Goal: Task Accomplishment & Management: Use online tool/utility

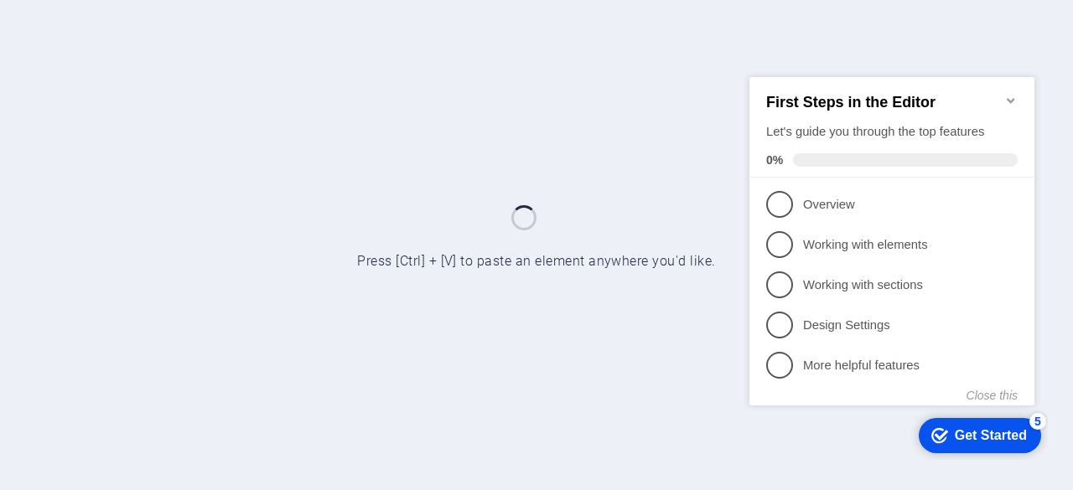
click at [385, 137] on div at bounding box center [536, 245] width 1073 height 490
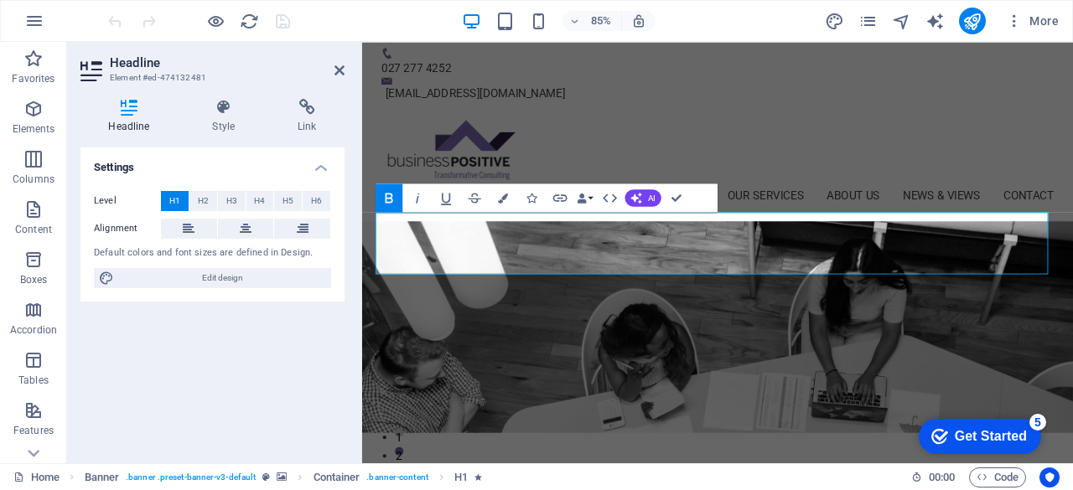
click at [323, 433] on div "Settings Level H1 H2 H3 H4 H5 H6 Alignment Default colors and font sizes are de…" at bounding box center [212, 299] width 264 height 303
click at [332, 66] on h2 "Headline" at bounding box center [227, 62] width 235 height 15
click at [339, 67] on icon at bounding box center [339, 70] width 10 height 13
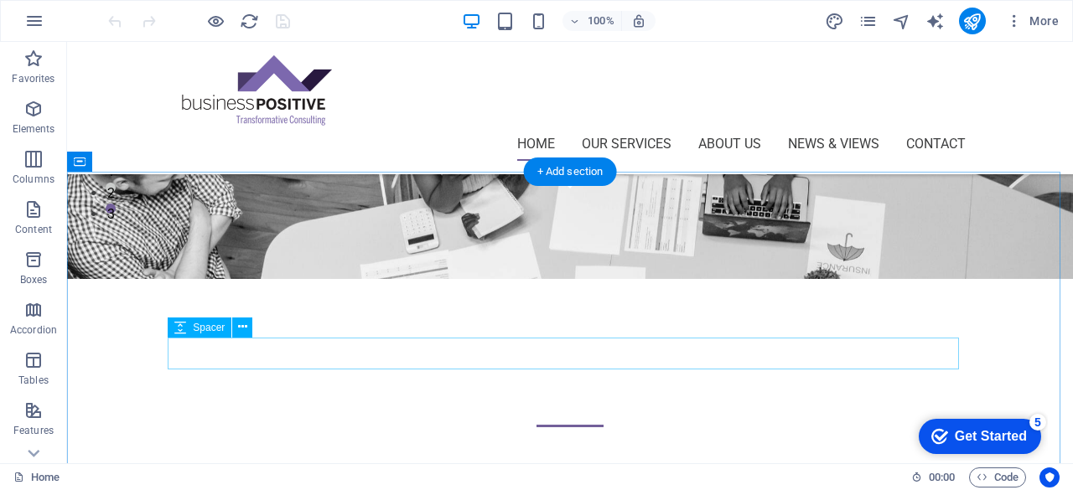
scroll to position [419, 0]
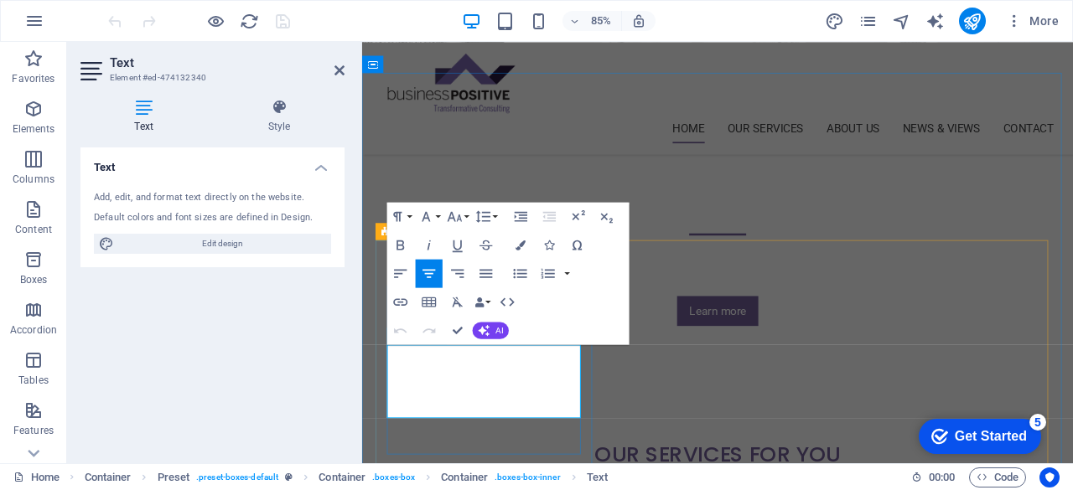
click at [269, 242] on span "Edit design" at bounding box center [222, 244] width 207 height 20
select select "px"
select select "400"
select select "px"
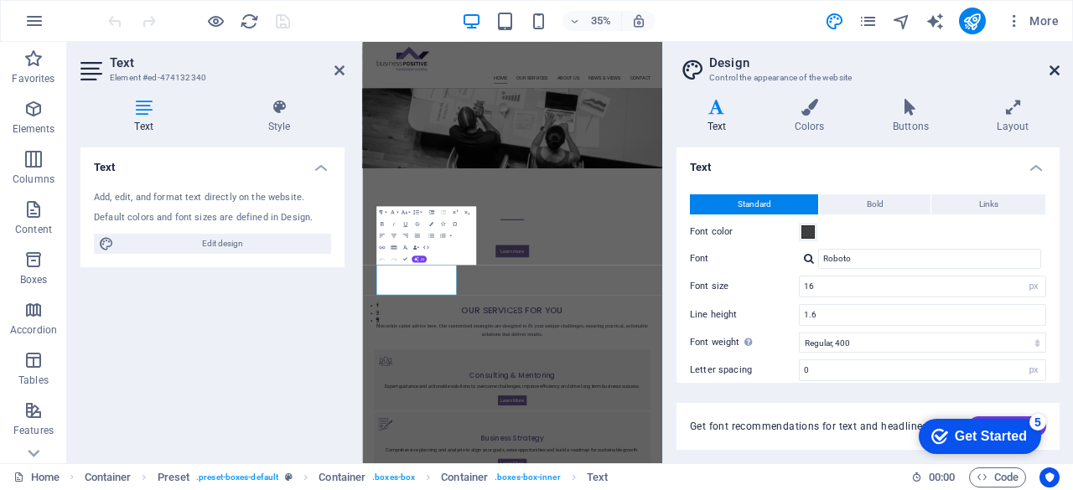
click at [1056, 65] on icon at bounding box center [1054, 70] width 10 height 13
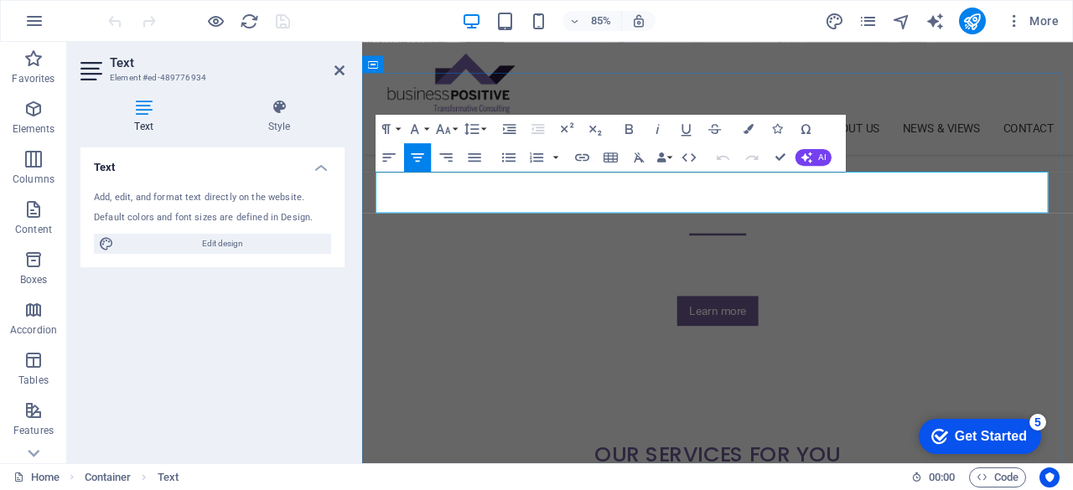
drag, startPoint x: 898, startPoint y: 231, endPoint x: 381, endPoint y: 209, distance: 517.6
click at [283, 238] on span "Edit design" at bounding box center [222, 244] width 207 height 20
select select "px"
select select "400"
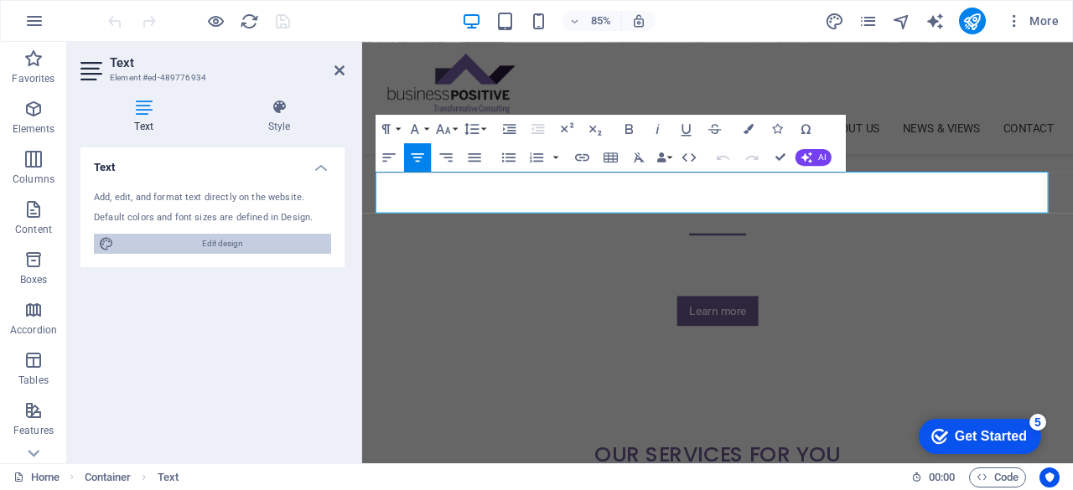
select select "px"
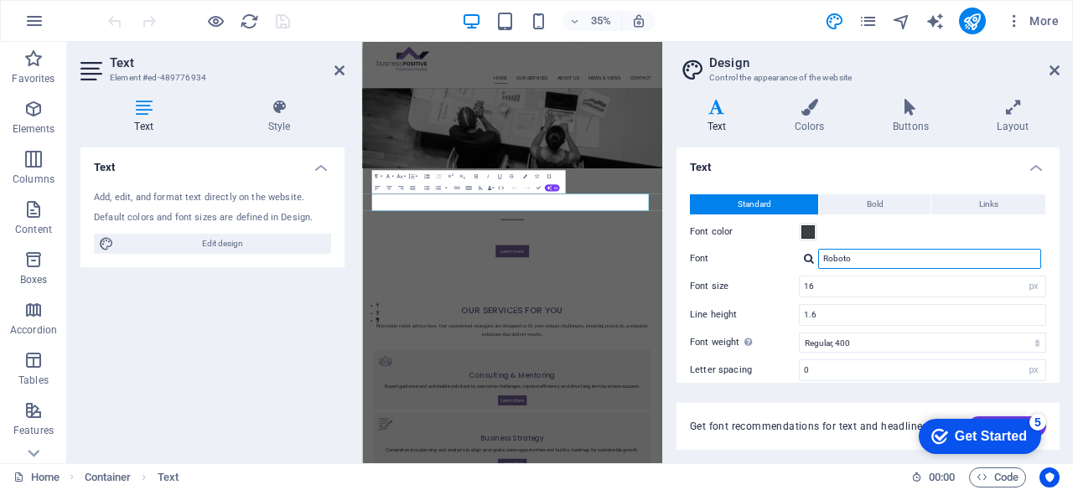
click at [876, 255] on input "Roboto" at bounding box center [929, 259] width 223 height 20
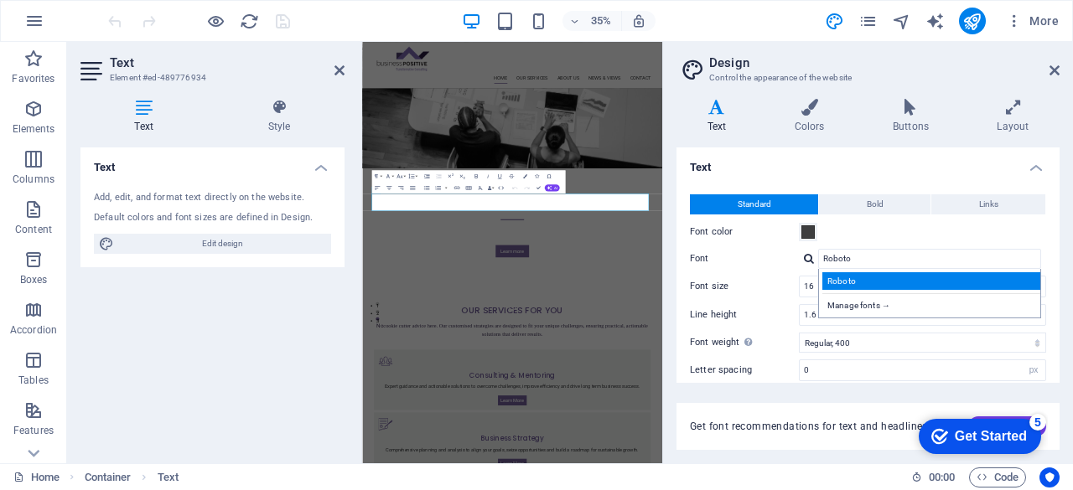
click at [857, 282] on div "Roboto" at bounding box center [932, 281] width 221 height 18
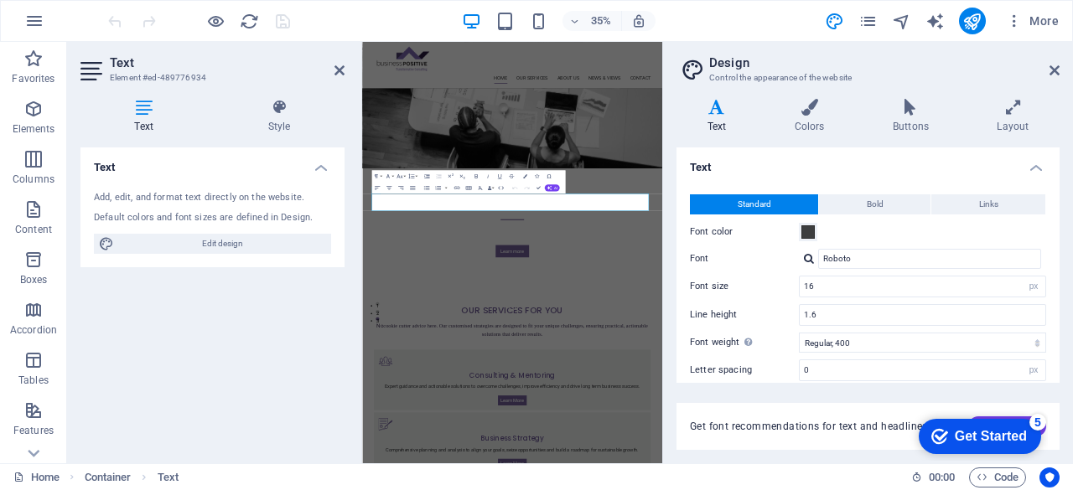
scroll to position [142, 0]
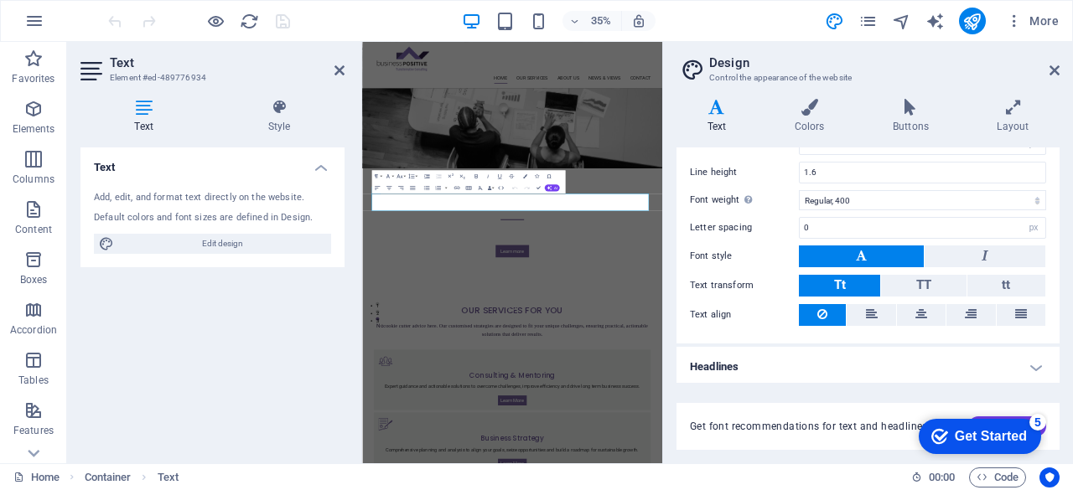
click at [1063, 59] on aside "Design Control the appearance of the website Variants Text Colors Buttons Layou…" at bounding box center [867, 253] width 411 height 422
click at [1053, 62] on h2 "Design" at bounding box center [884, 62] width 350 height 15
click at [1053, 71] on icon at bounding box center [1054, 70] width 10 height 13
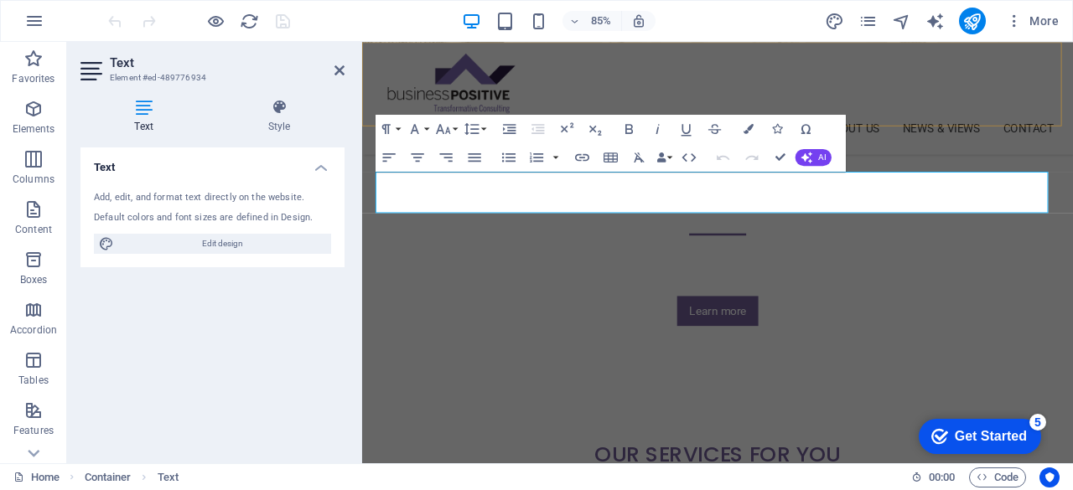
click at [1072, 122] on div "Home Our Services Business Consulting & Mentoring Social Media Support Business…" at bounding box center [780, 108] width 836 height 132
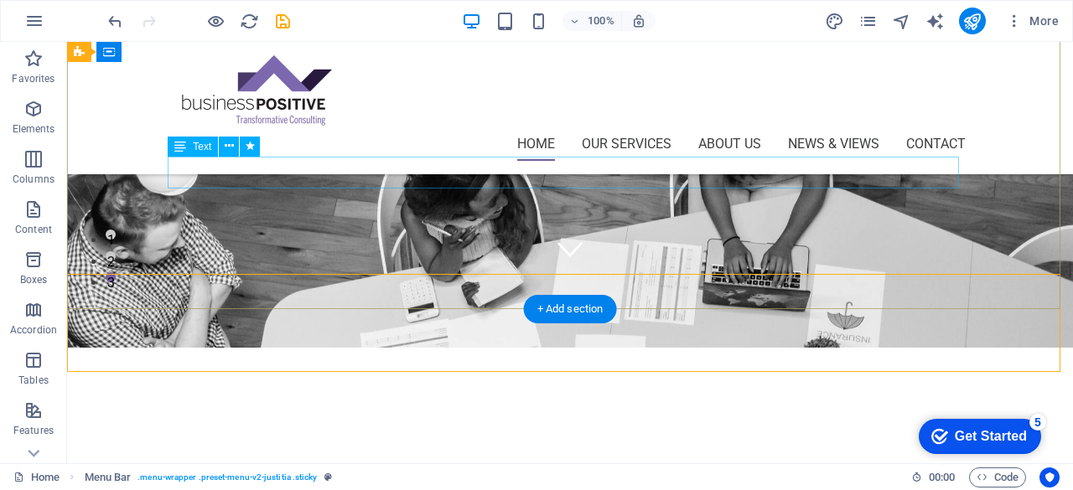
scroll to position [0, 0]
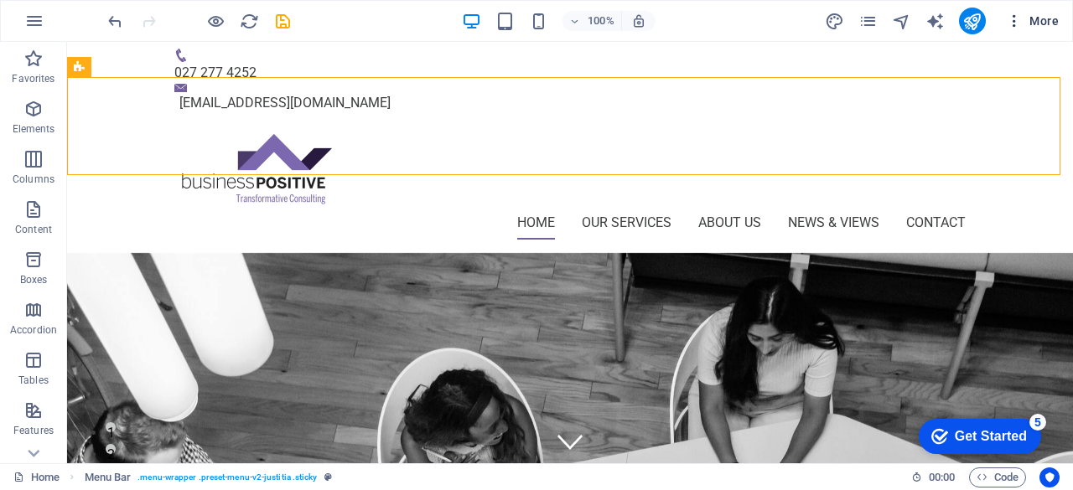
click at [0, 0] on span "More" at bounding box center [0, 0] width 0 height 0
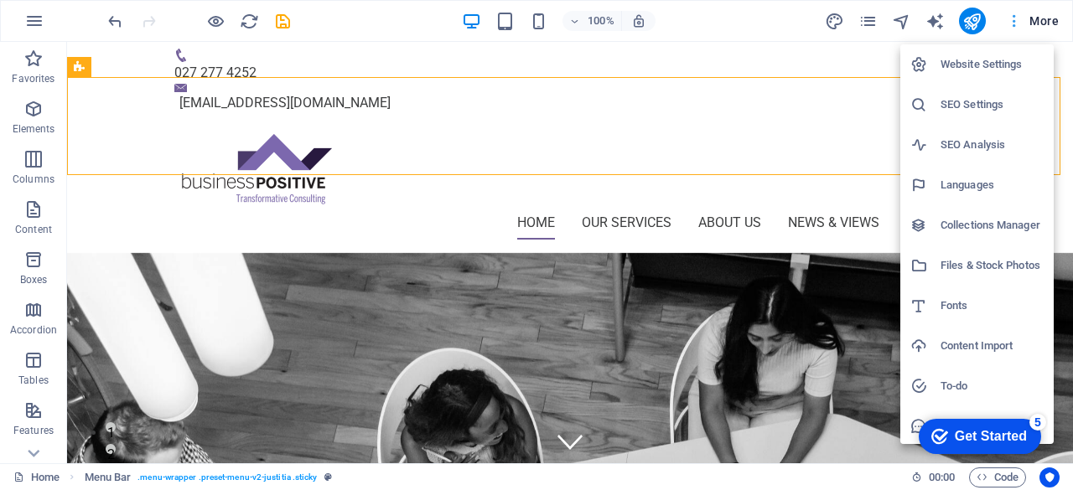
click at [1056, 16] on div at bounding box center [536, 245] width 1073 height 490
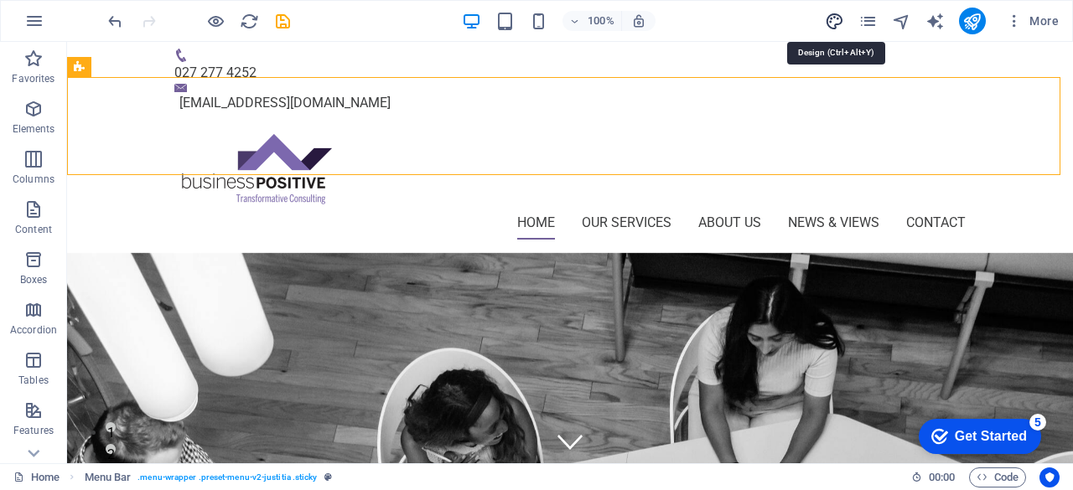
click at [840, 18] on icon "design" at bounding box center [834, 21] width 19 height 19
select select "px"
select select "400"
select select "px"
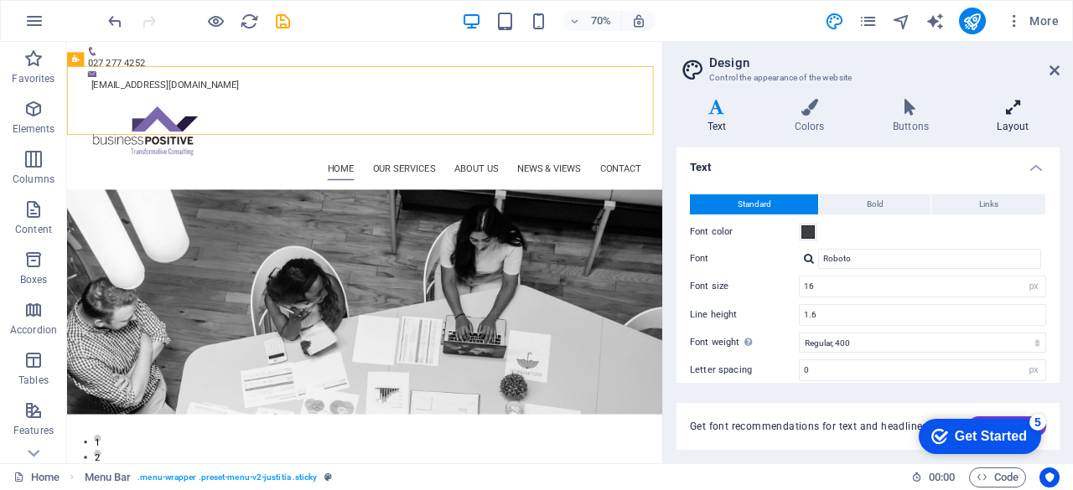
click at [1001, 122] on h4 "Layout" at bounding box center [1012, 116] width 93 height 35
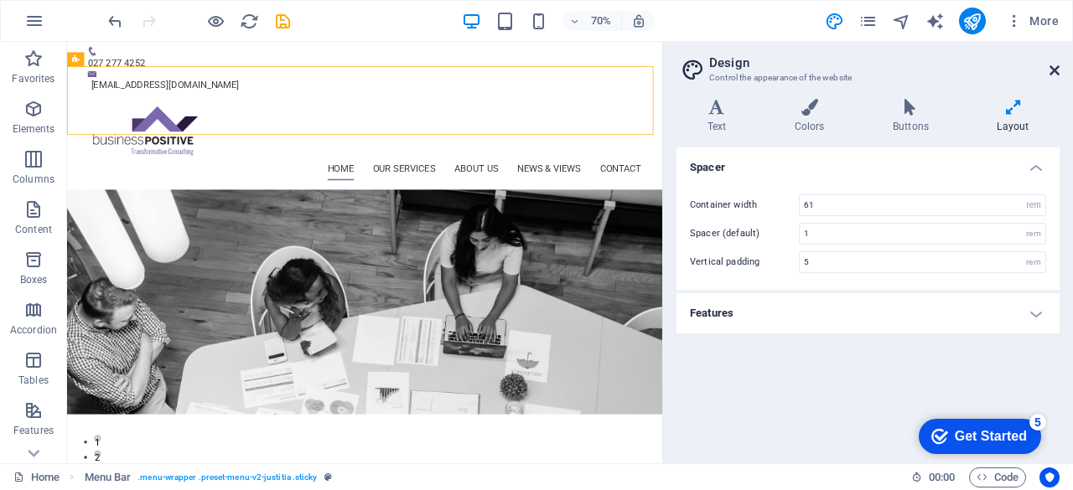
click at [1051, 64] on icon at bounding box center [1054, 70] width 10 height 13
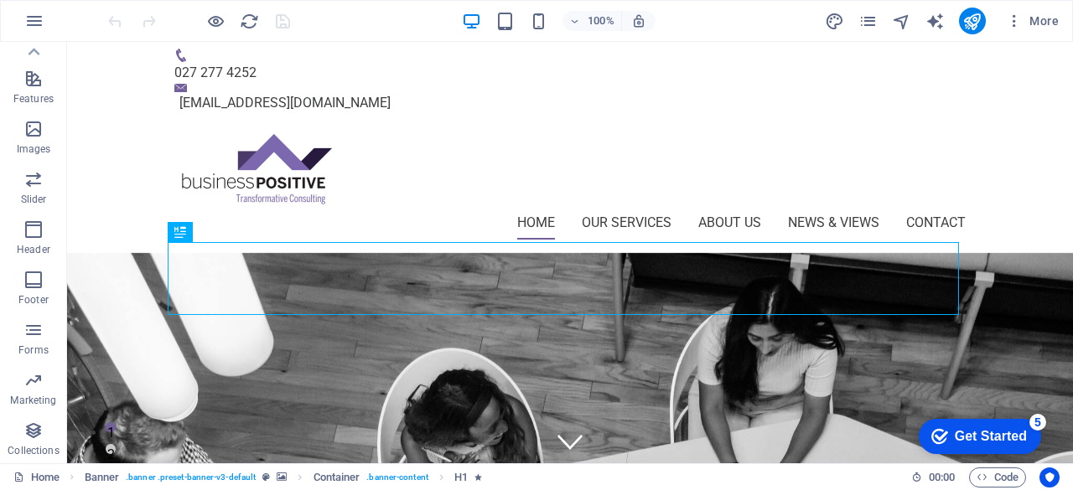
scroll to position [84, 0]
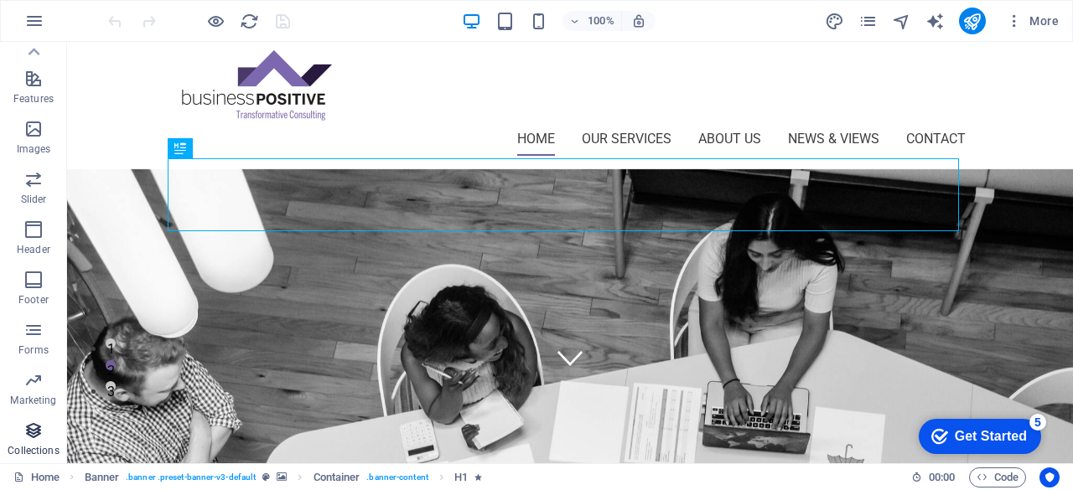
click at [34, 437] on icon "button" at bounding box center [33, 431] width 20 height 20
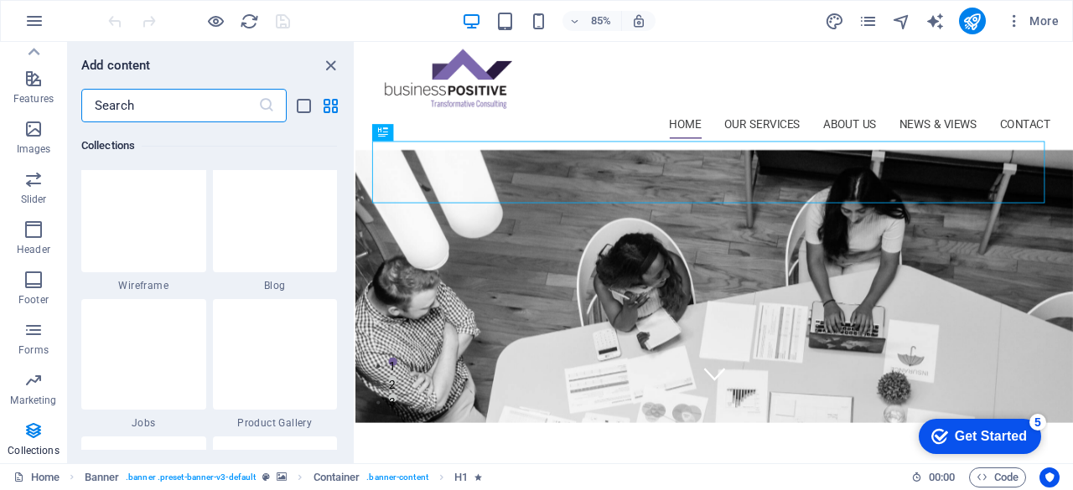
scroll to position [15558, 0]
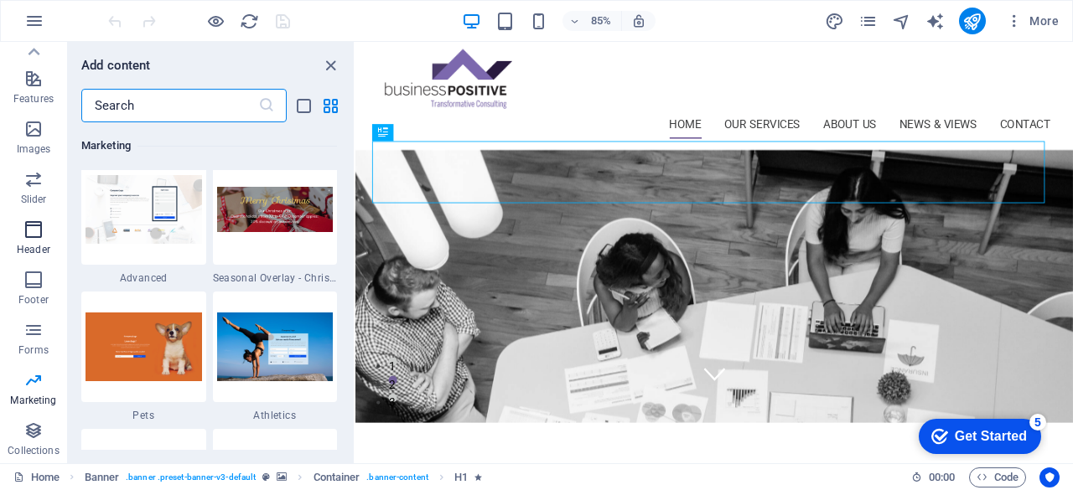
click at [34, 220] on icon "button" at bounding box center [33, 230] width 20 height 20
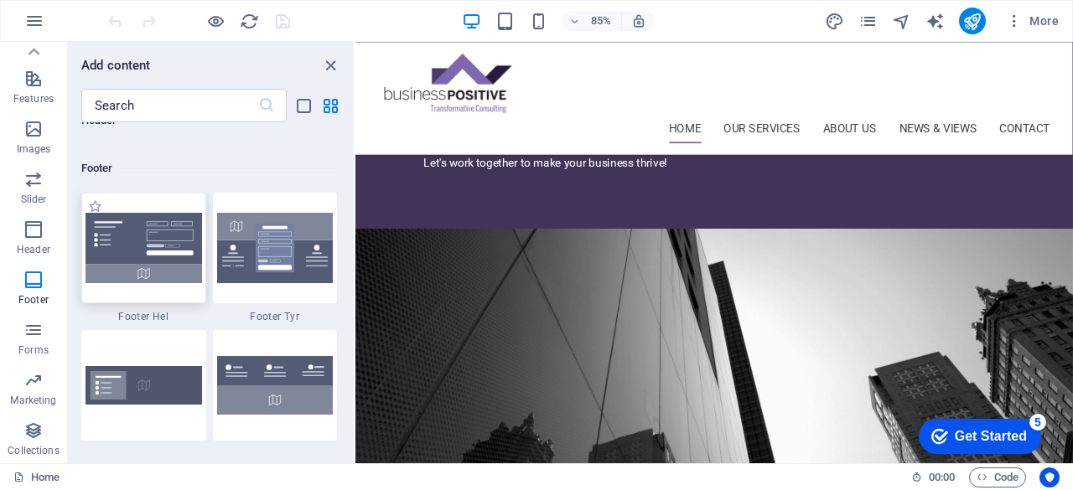
scroll to position [11098, 0]
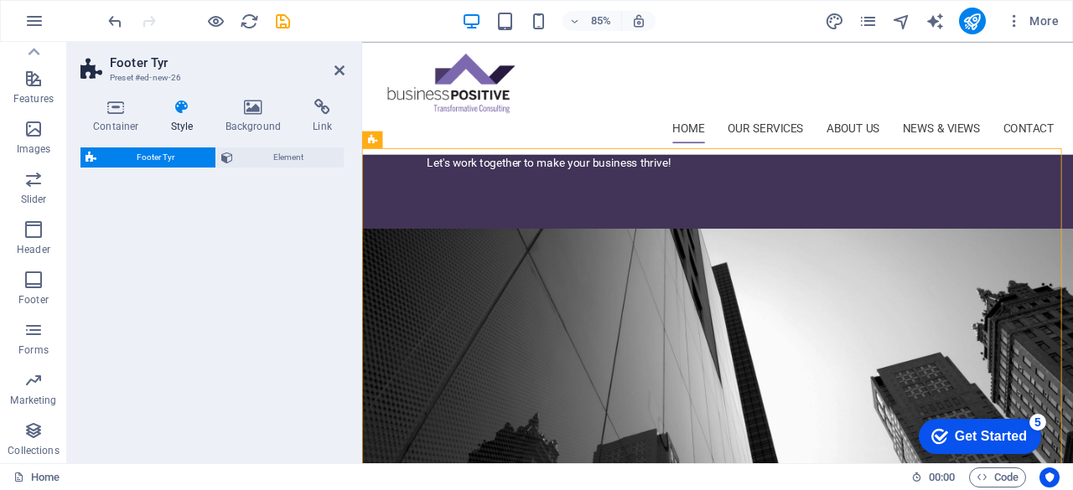
select select "rem"
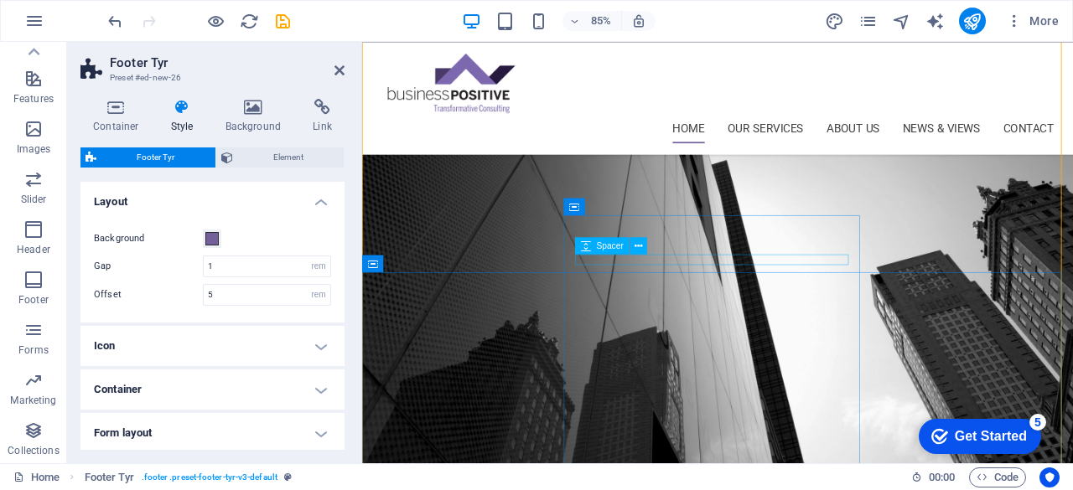
scroll to position [1882, 0]
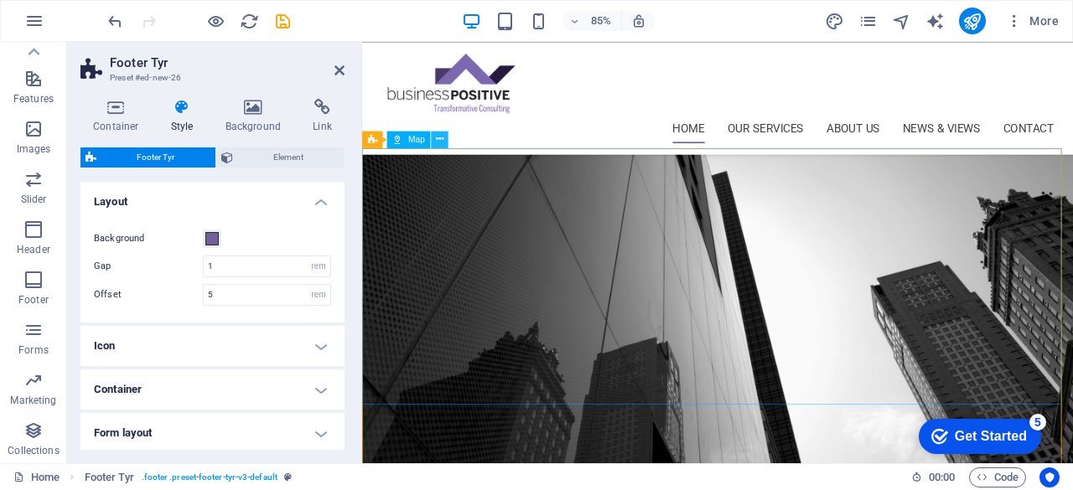
click at [444, 139] on button at bounding box center [440, 139] width 17 height 17
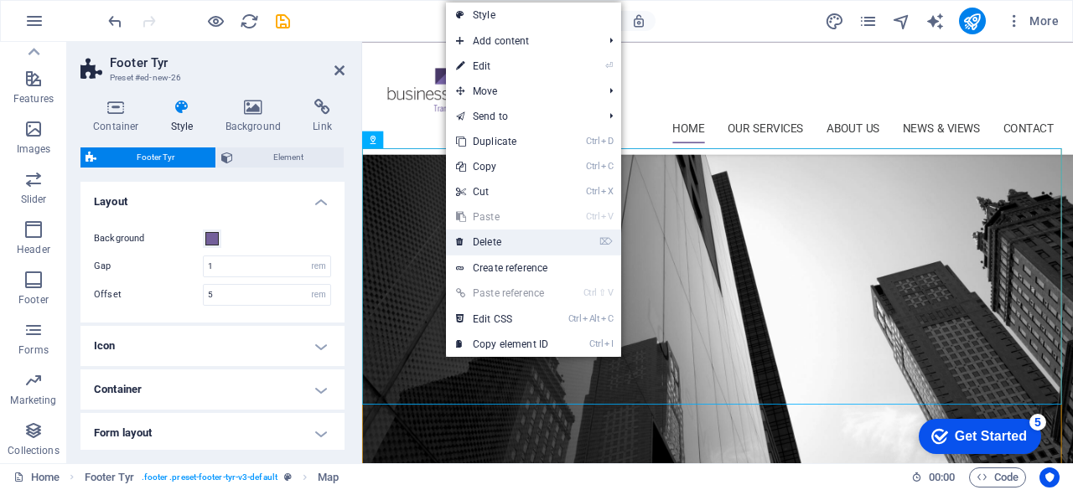
click at [516, 239] on link "⌦ Delete" at bounding box center [502, 242] width 112 height 25
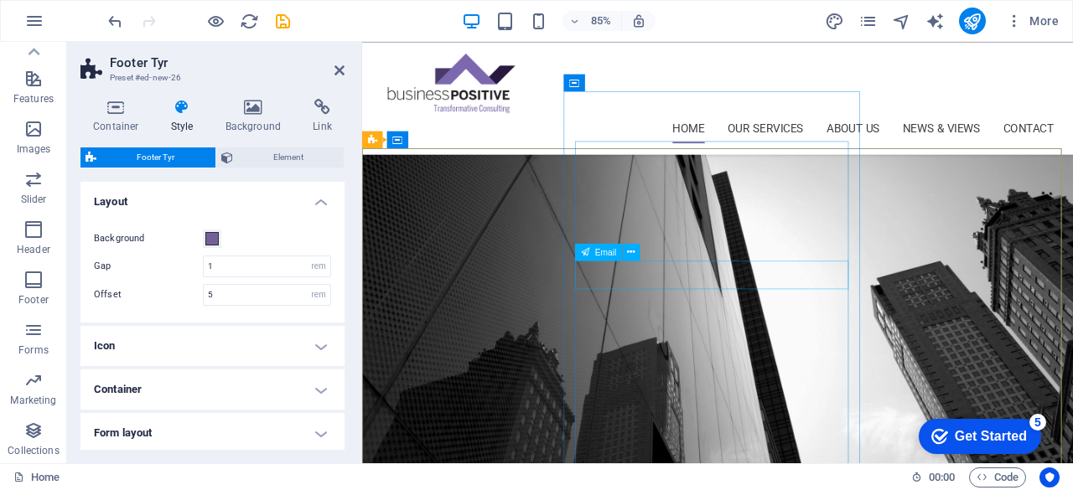
scroll to position [1715, 0]
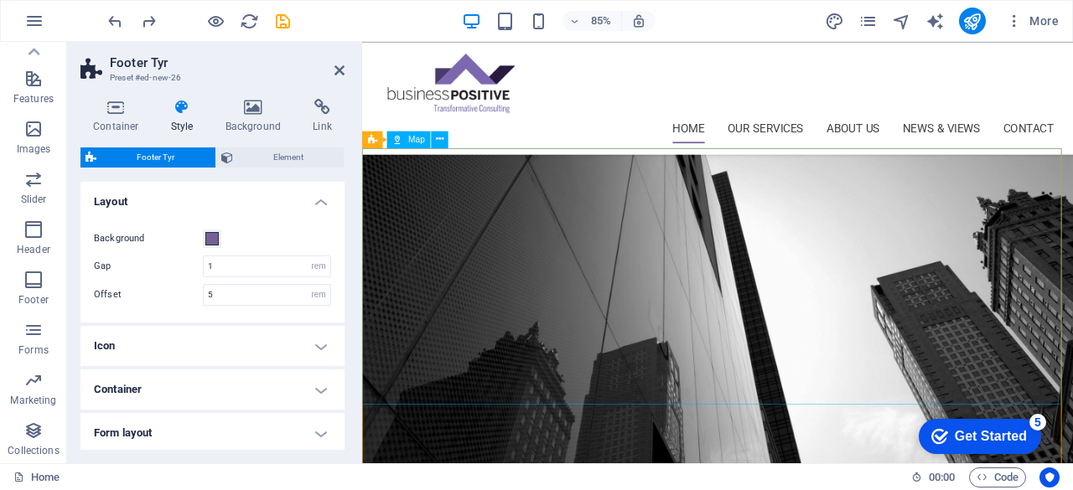
click at [422, 137] on span "Map" at bounding box center [416, 139] width 17 height 8
click at [439, 137] on icon at bounding box center [440, 139] width 8 height 15
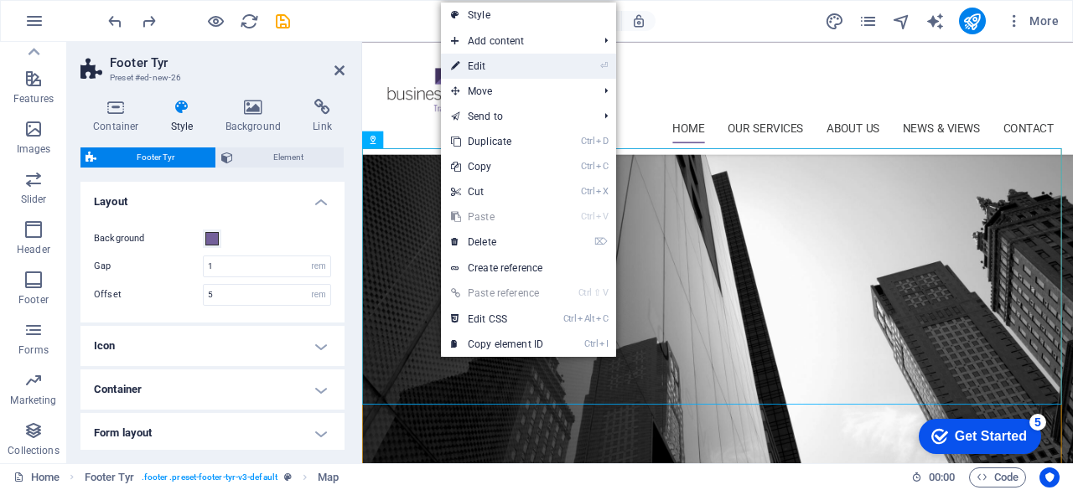
click at [489, 66] on link "⏎ Edit" at bounding box center [497, 66] width 112 height 25
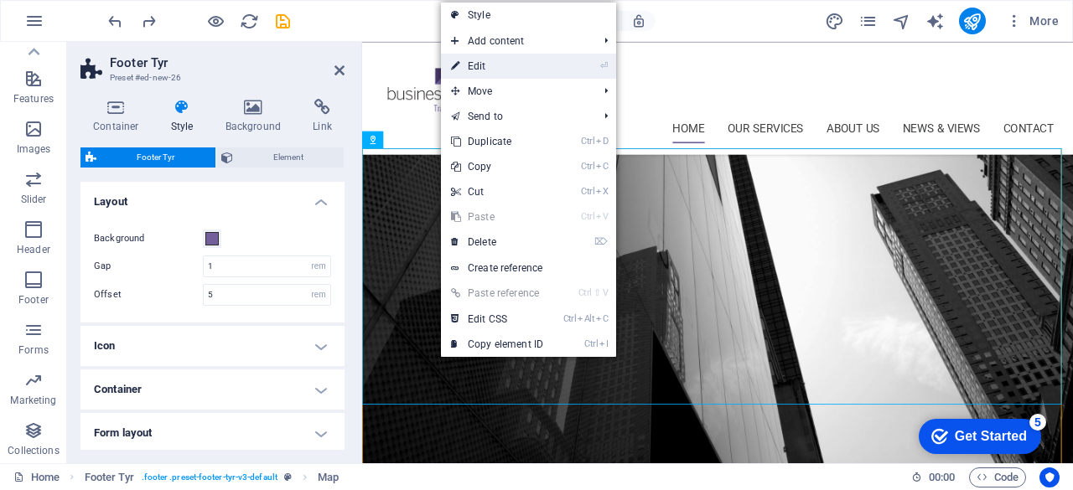
select select "1"
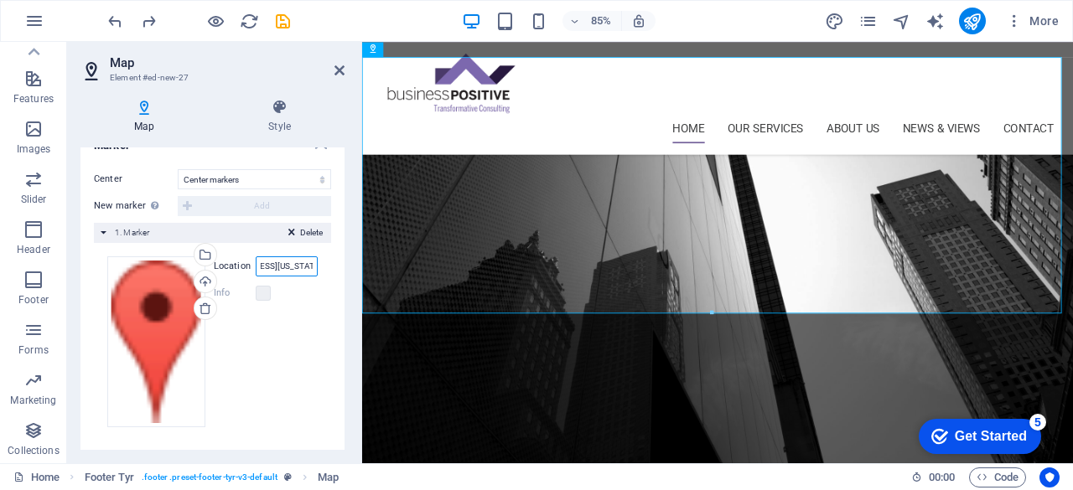
scroll to position [0, 118]
drag, startPoint x: 257, startPoint y: 264, endPoint x: 338, endPoint y: 256, distance: 80.9
click at [338, 256] on div "Center Don't center Center markers Center and zoom markers New marker To enable…" at bounding box center [212, 305] width 264 height 298
click at [280, 264] on input "[STREET_ADDRESS][US_STATE]" at bounding box center [287, 266] width 62 height 20
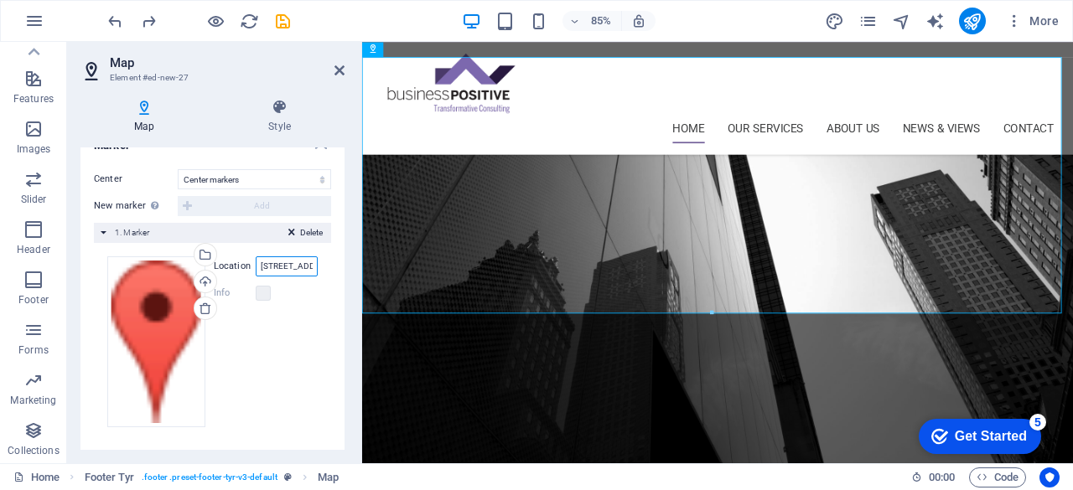
drag, startPoint x: 265, startPoint y: 262, endPoint x: 241, endPoint y: 263, distance: 23.5
click at [241, 263] on div "Location [STREET_ADDRESS][US_STATE]" at bounding box center [266, 266] width 104 height 20
drag, startPoint x: 303, startPoint y: 264, endPoint x: 239, endPoint y: 261, distance: 64.6
click at [239, 261] on div "Location [GEOGRAPHIC_DATA]" at bounding box center [266, 266] width 104 height 20
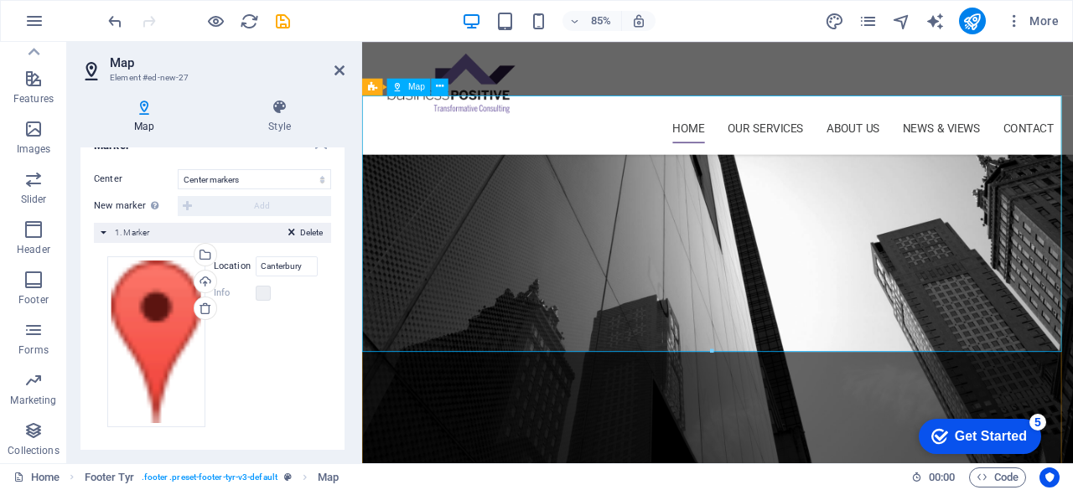
scroll to position [1906, 0]
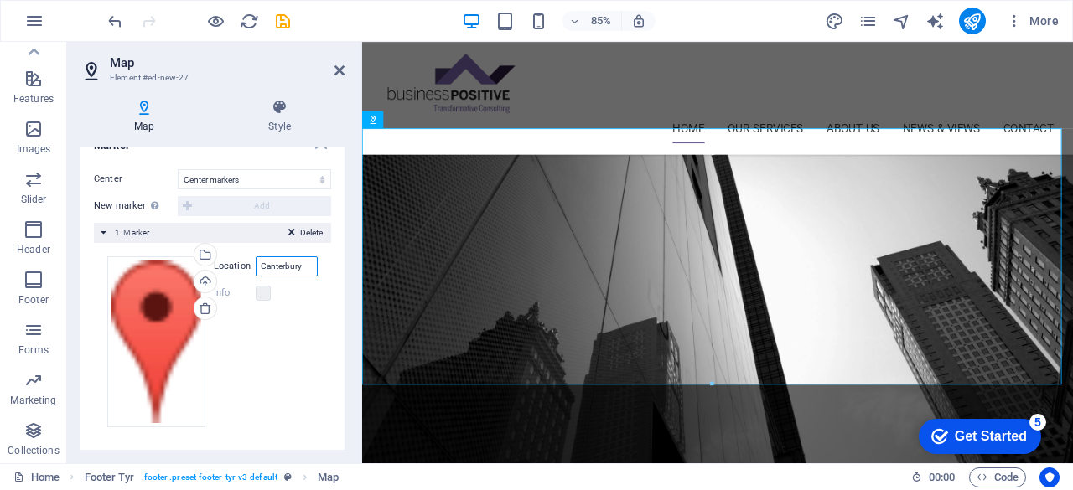
click at [300, 264] on input "Canterbury" at bounding box center [287, 266] width 62 height 20
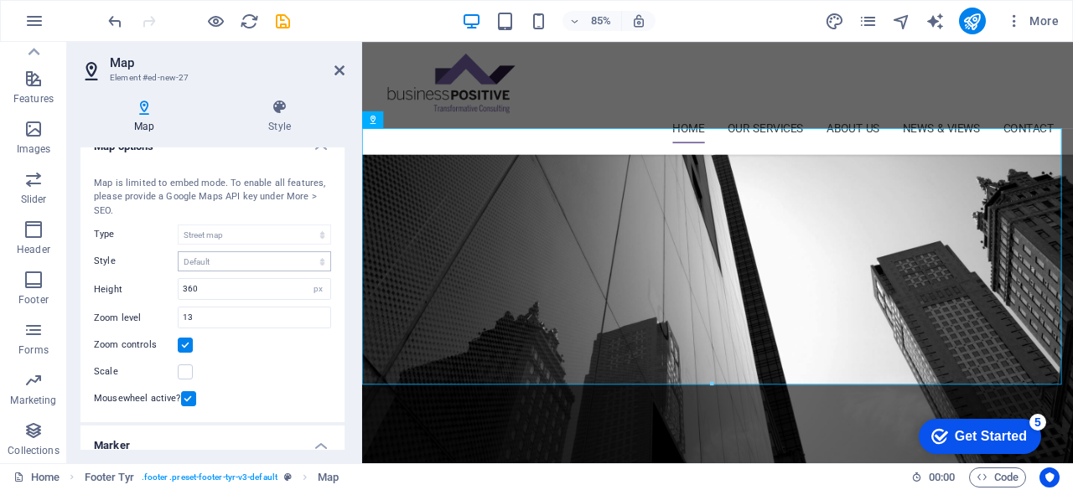
scroll to position [0, 0]
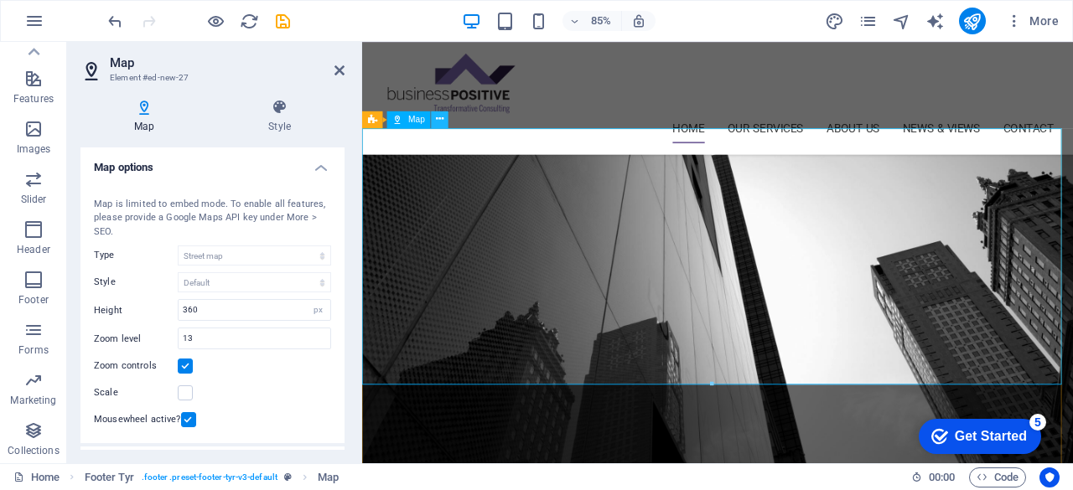
type input "Canterbury [GEOGRAPHIC_DATA]"
click at [441, 118] on icon at bounding box center [440, 118] width 8 height 15
click at [441, 122] on icon at bounding box center [440, 118] width 8 height 15
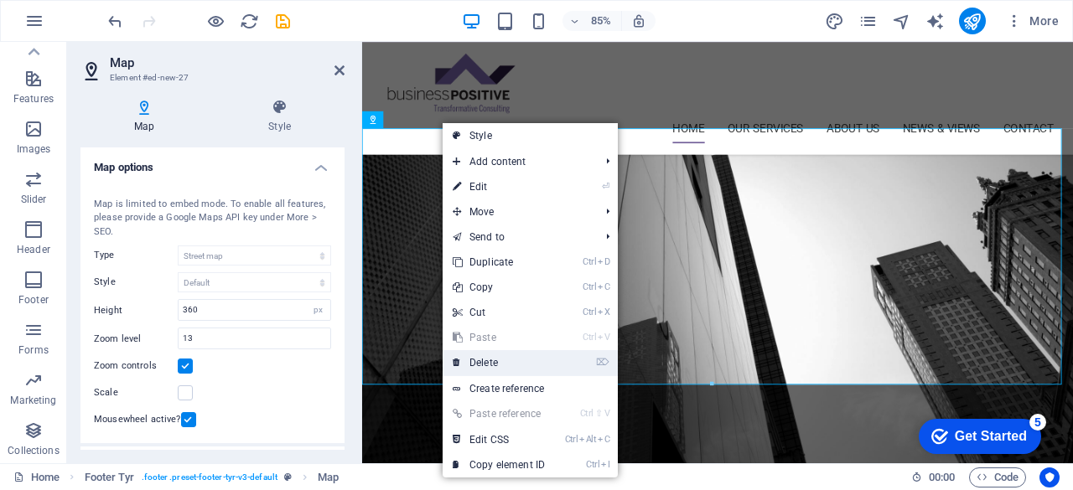
click at [515, 362] on link "⌦ Delete" at bounding box center [499, 362] width 112 height 25
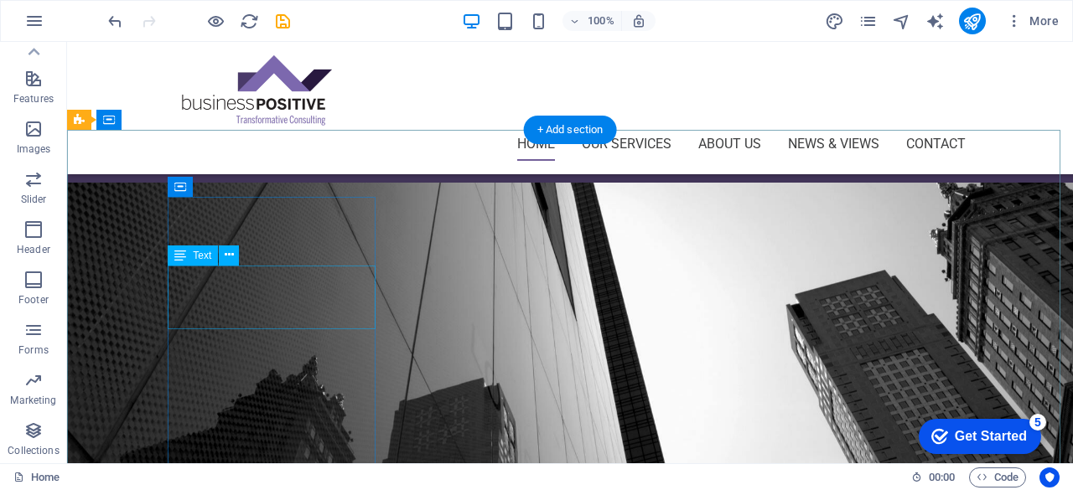
scroll to position [1738, 0]
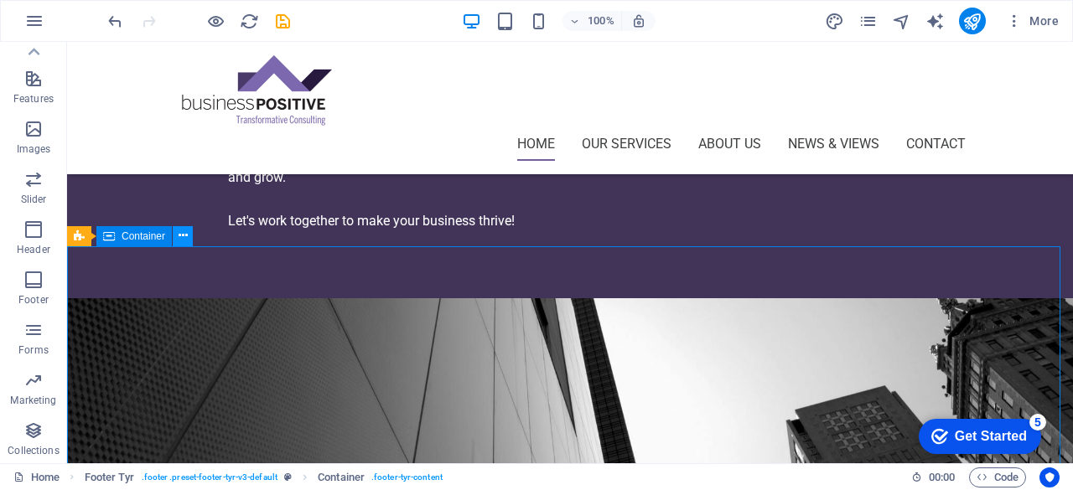
click at [179, 235] on icon at bounding box center [183, 236] width 9 height 18
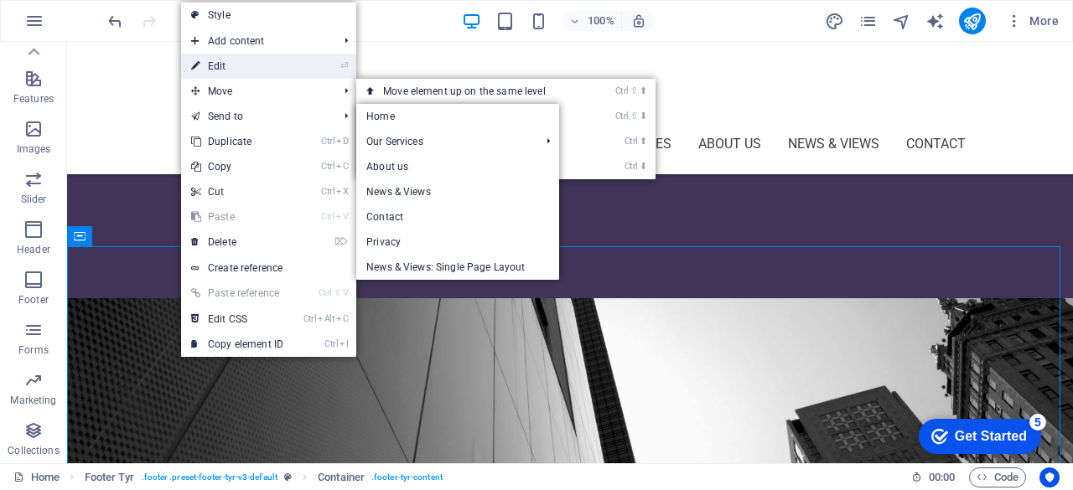
click at [235, 60] on link "⏎ Edit" at bounding box center [237, 66] width 112 height 25
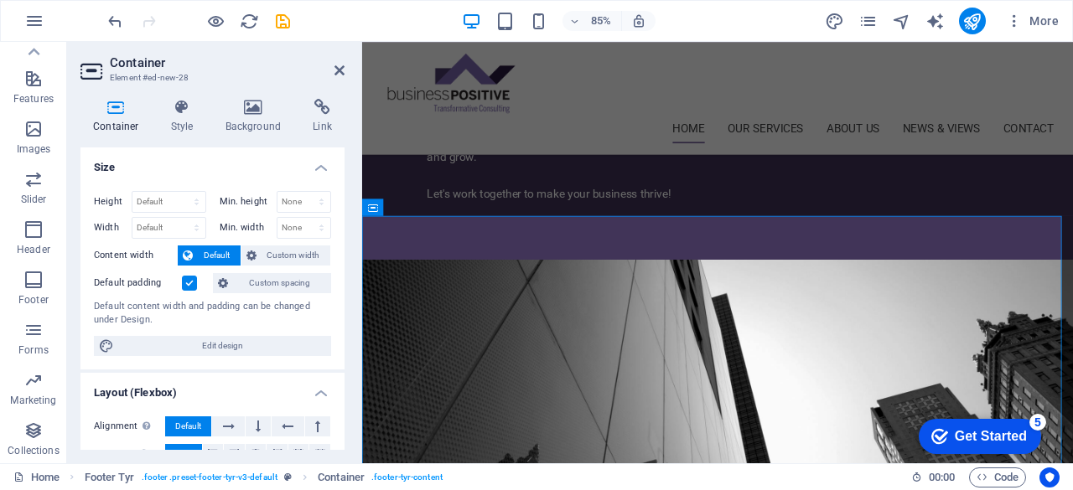
scroll to position [1802, 0]
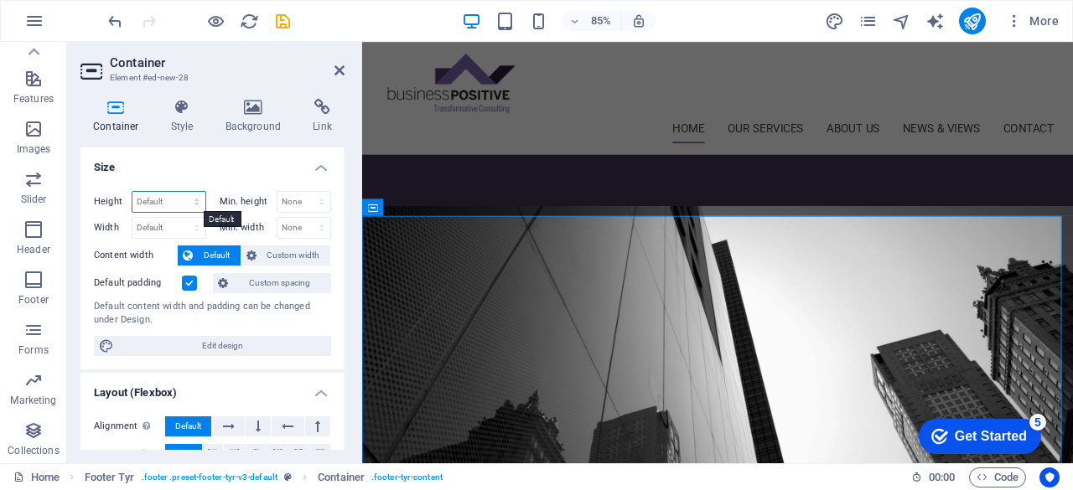
click at [194, 196] on select "Default px rem % vh vw" at bounding box center [168, 202] width 73 height 20
select select "px"
click at [180, 192] on select "Default px rem % vh vw" at bounding box center [168, 202] width 73 height 20
click at [313, 195] on select "None px rem % vh vw" at bounding box center [304, 202] width 54 height 20
click at [171, 200] on input "602" at bounding box center [168, 202] width 73 height 20
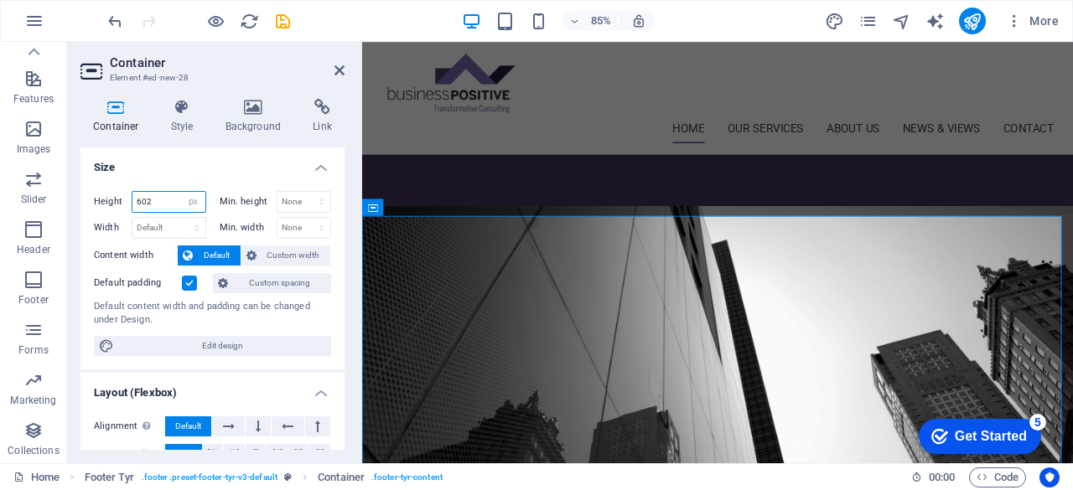
drag, startPoint x: 171, startPoint y: 200, endPoint x: 123, endPoint y: 199, distance: 47.8
click at [123, 199] on div "Height 602 Default px rem % vh vw" at bounding box center [150, 202] width 112 height 22
type input "1000"
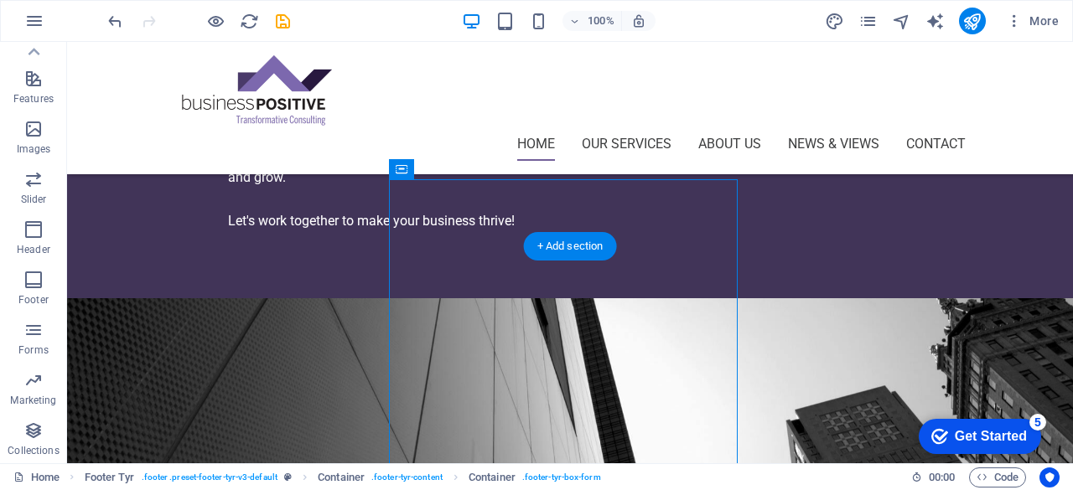
drag, startPoint x: 306, startPoint y: 275, endPoint x: 567, endPoint y: 308, distance: 262.8
drag, startPoint x: 567, startPoint y: 308, endPoint x: 572, endPoint y: 377, distance: 69.7
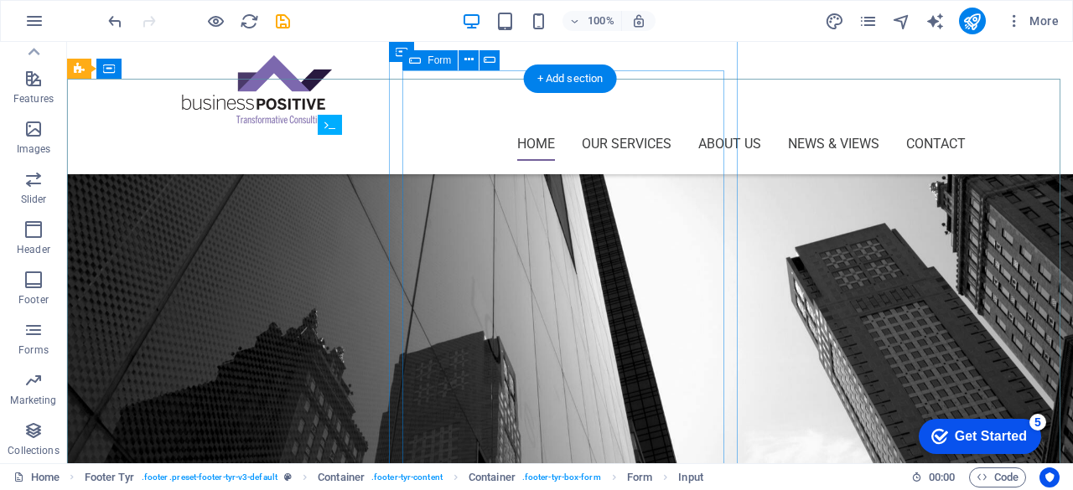
scroll to position [1906, 0]
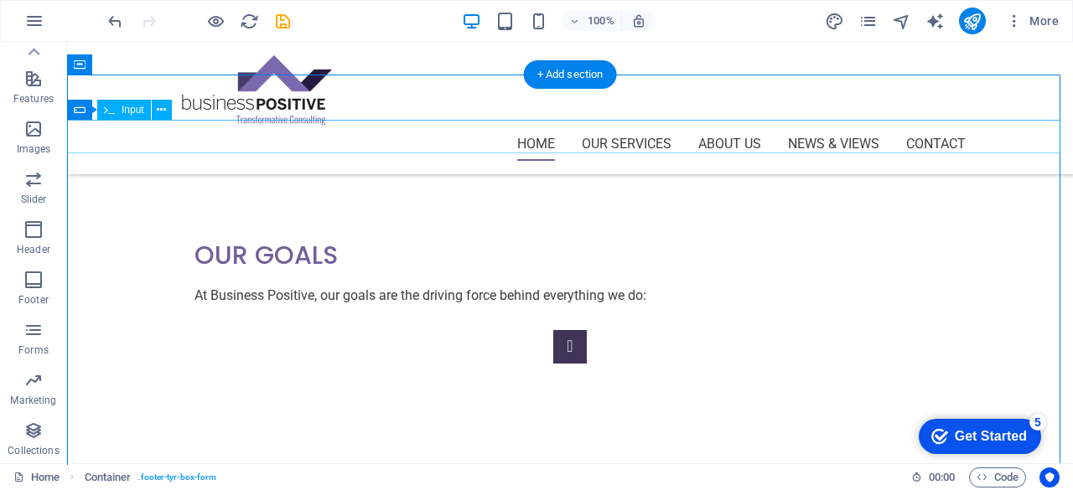
scroll to position [2541, 0]
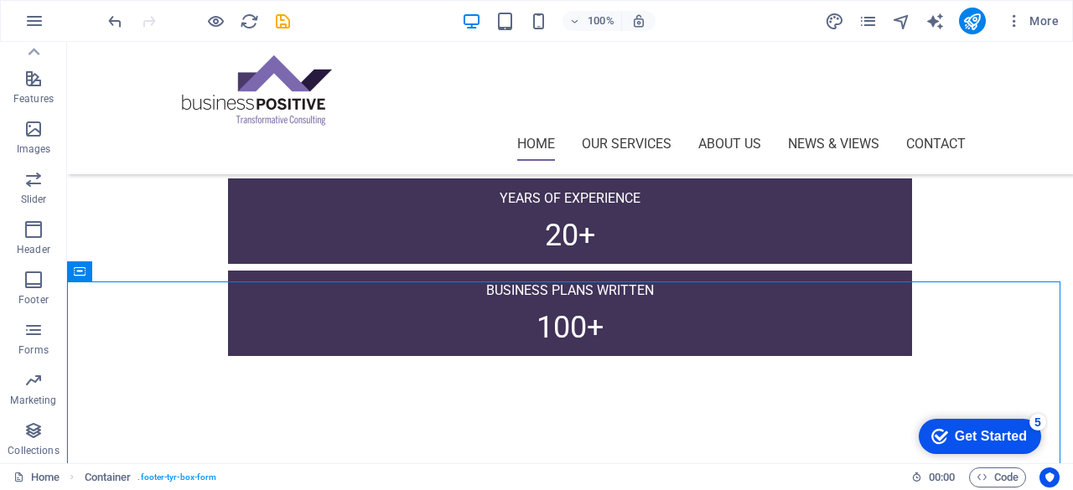
click at [174, 163] on div "100% More" at bounding box center [502, 170] width 657 height 15
click at [161, 229] on icon "undo" at bounding box center [503, 271] width 684 height 85
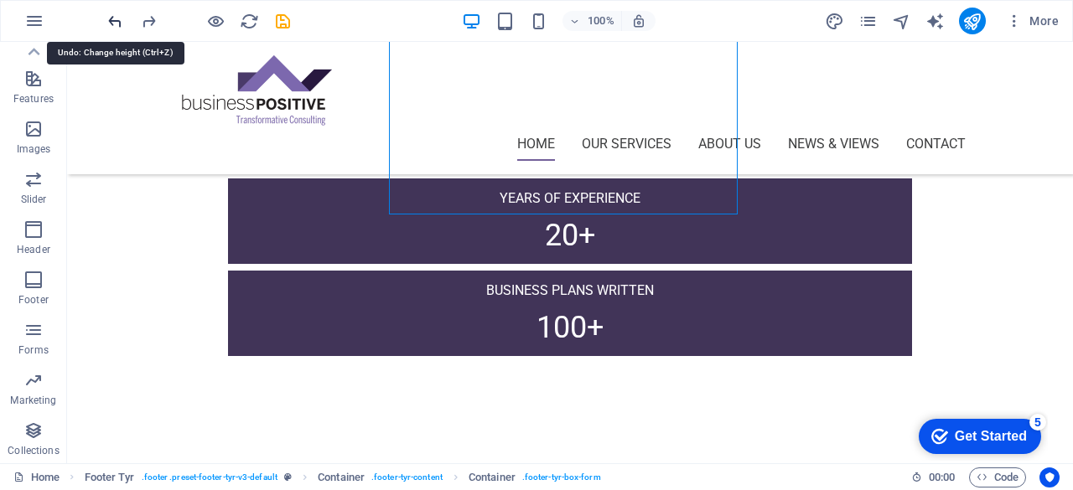
click at [161, 229] on icon "undo" at bounding box center [503, 271] width 684 height 85
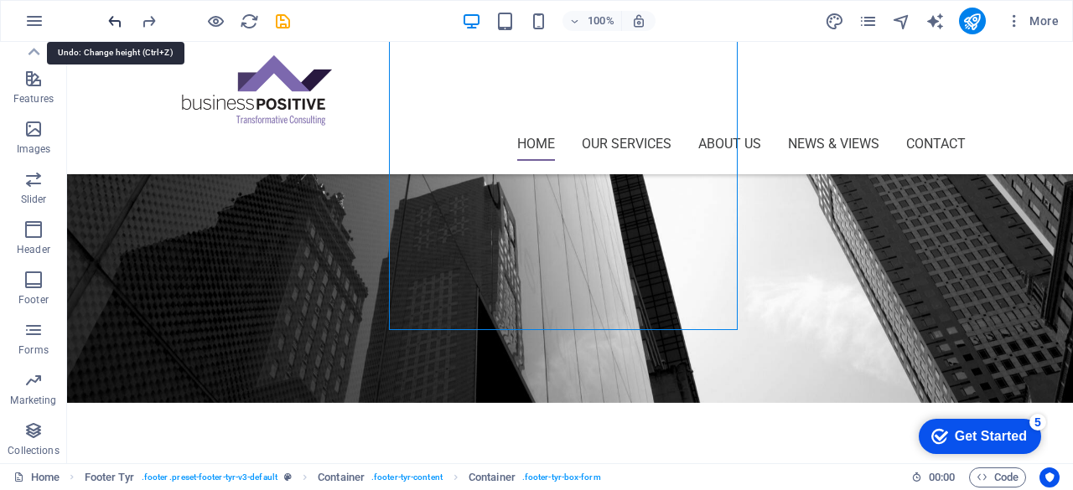
scroll to position [1984, 0]
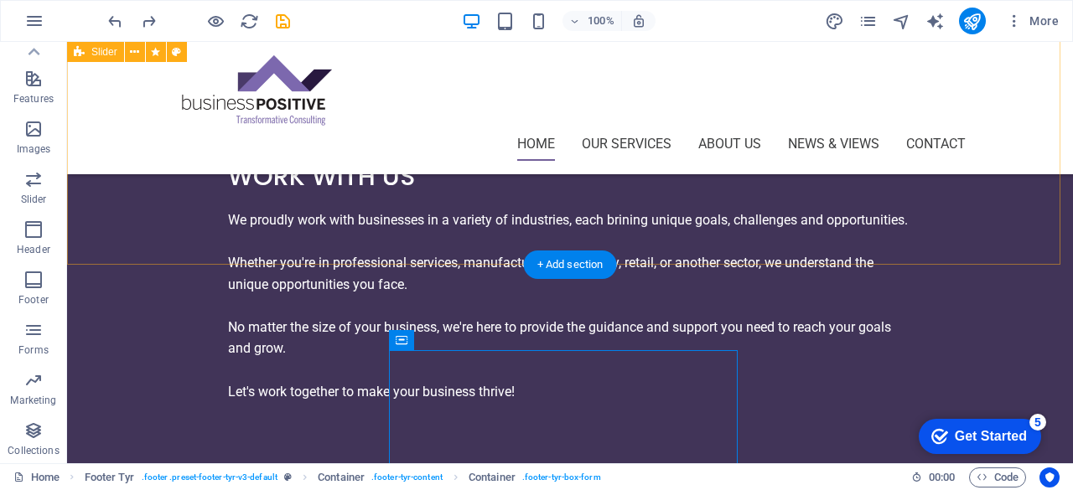
scroll to position [1565, 0]
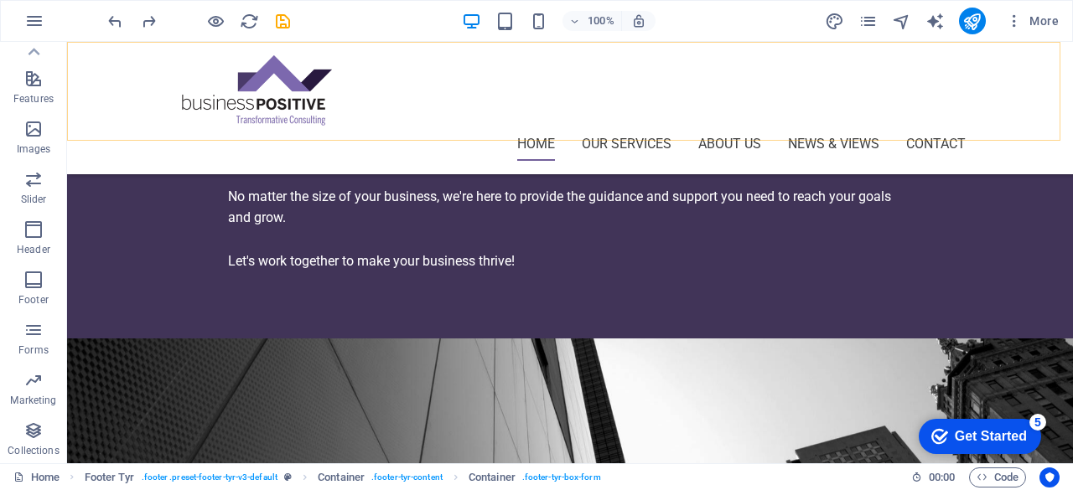
scroll to position [1732, 0]
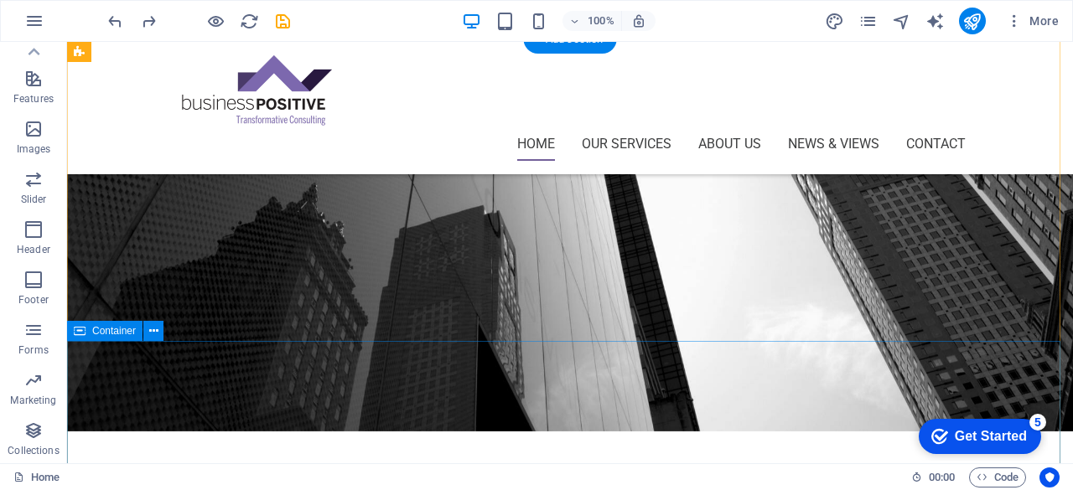
scroll to position [2068, 0]
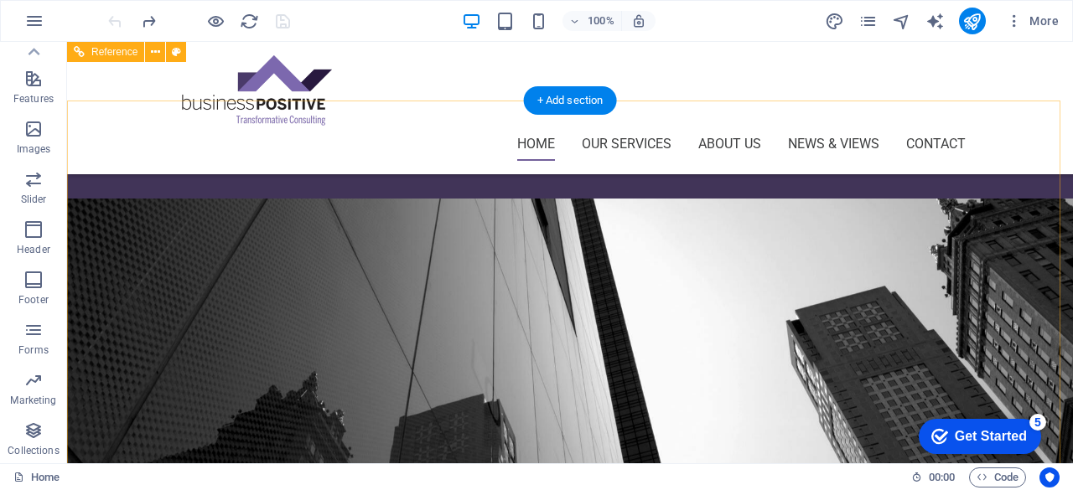
scroll to position [1816, 0]
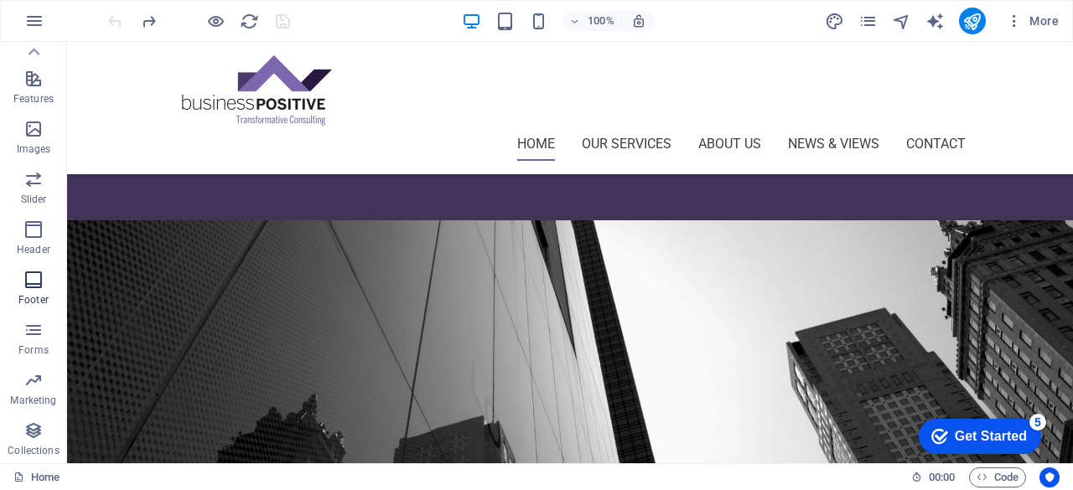
click at [28, 296] on p "Footer" at bounding box center [33, 299] width 30 height 13
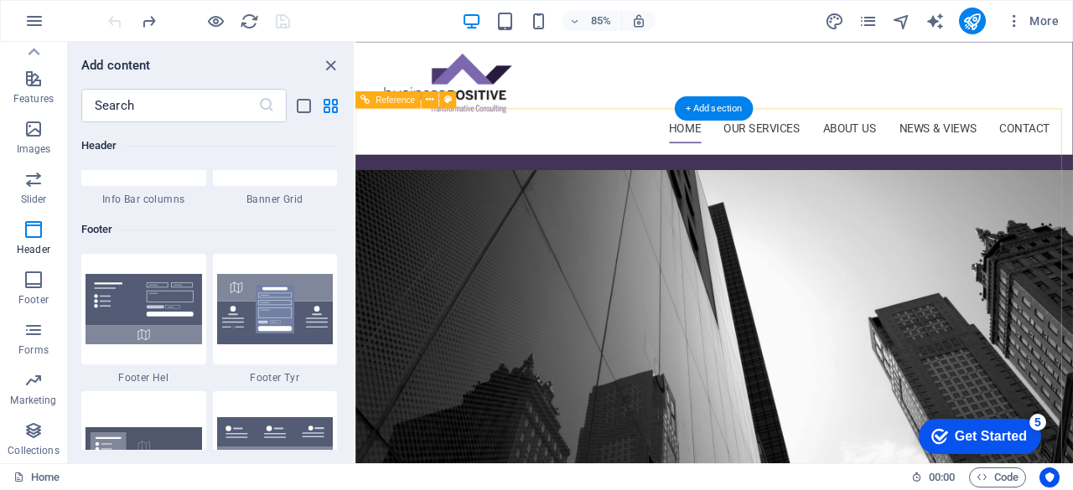
scroll to position [1775, 0]
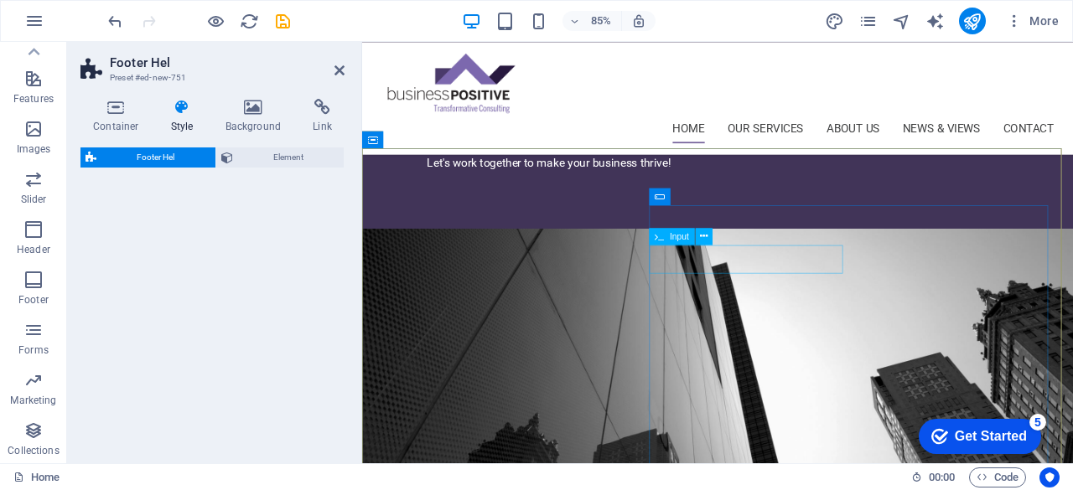
select select "%"
select select "rem"
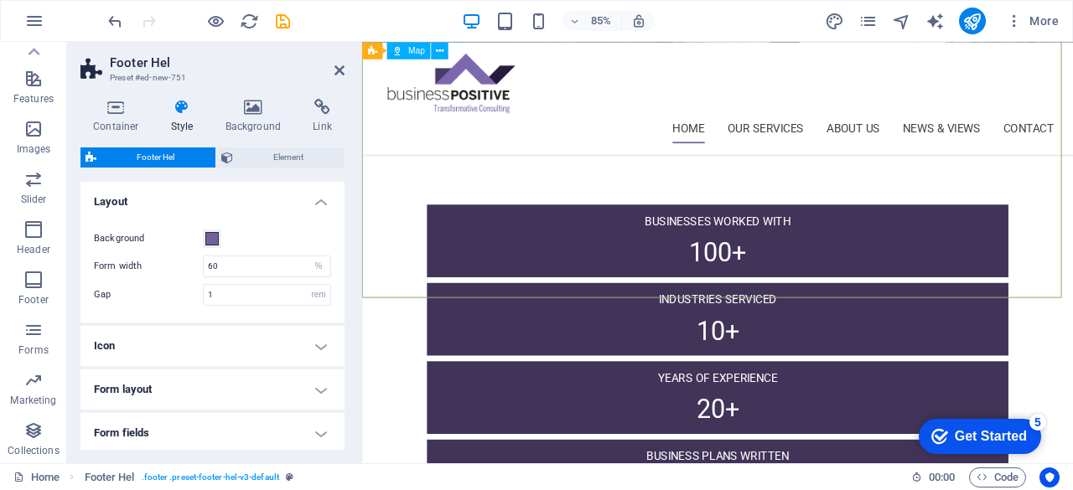
scroll to position [2301, 0]
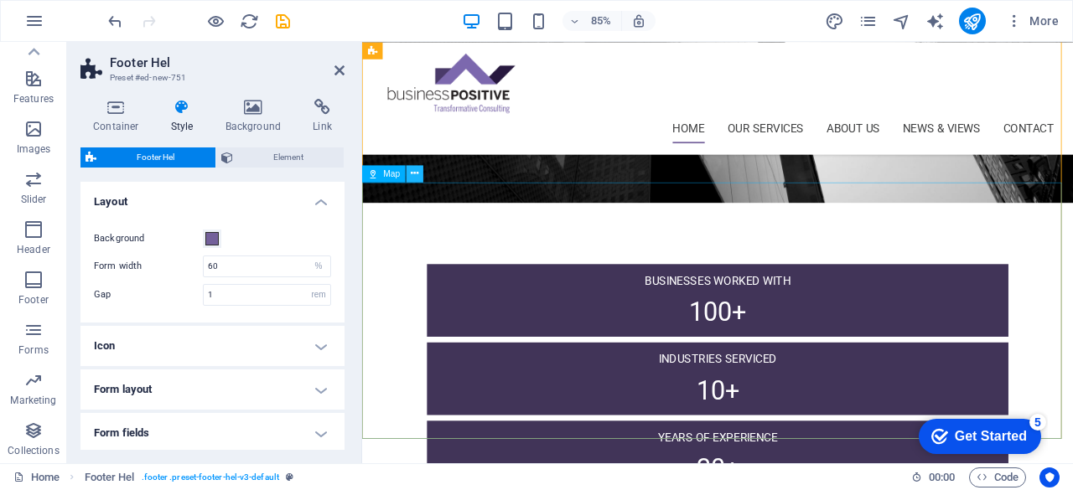
click at [413, 175] on icon at bounding box center [415, 173] width 8 height 15
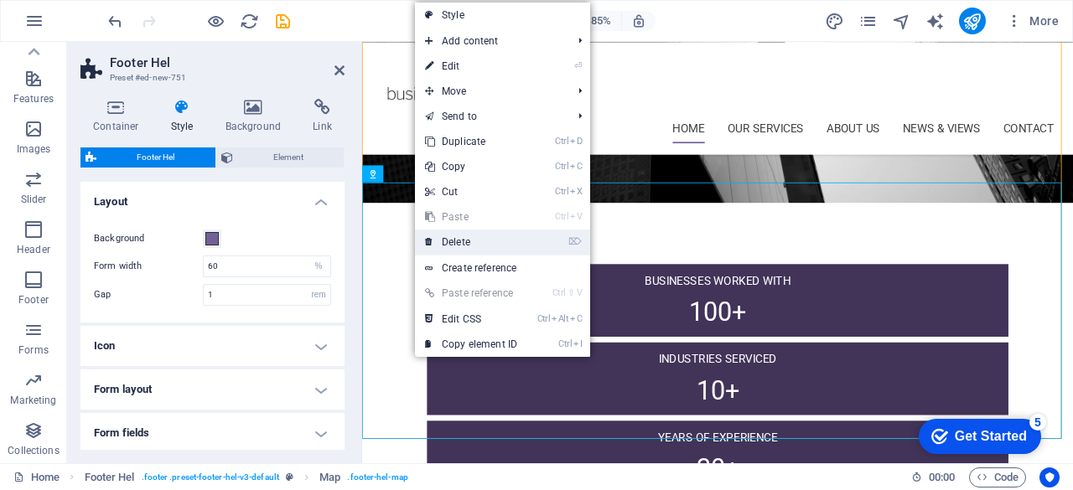
click at [475, 234] on link "⌦ Delete" at bounding box center [471, 242] width 112 height 25
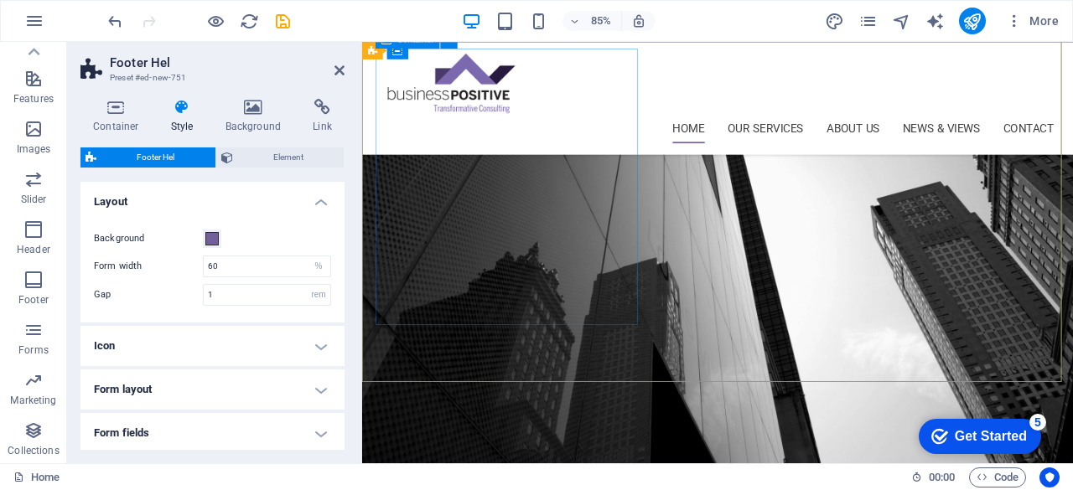
scroll to position [1899, 0]
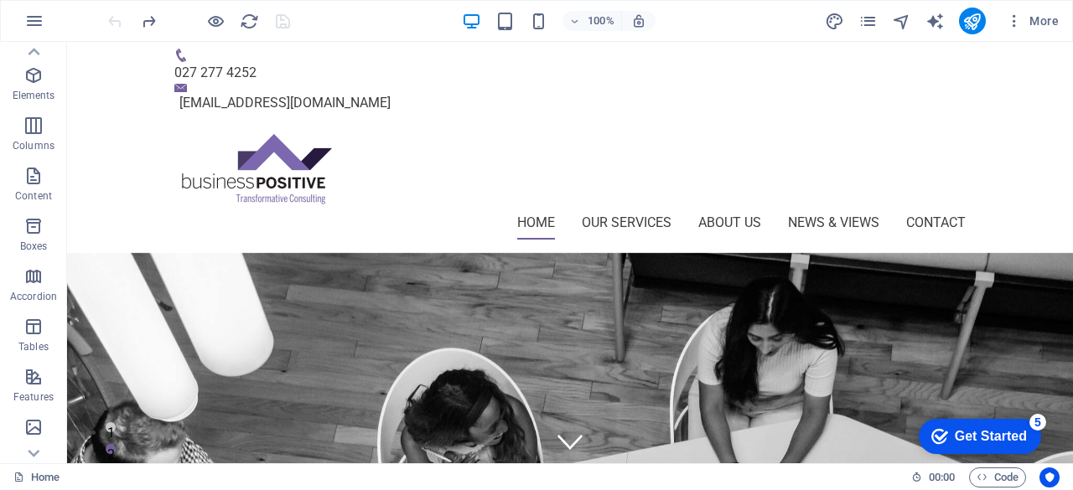
scroll to position [0, 0]
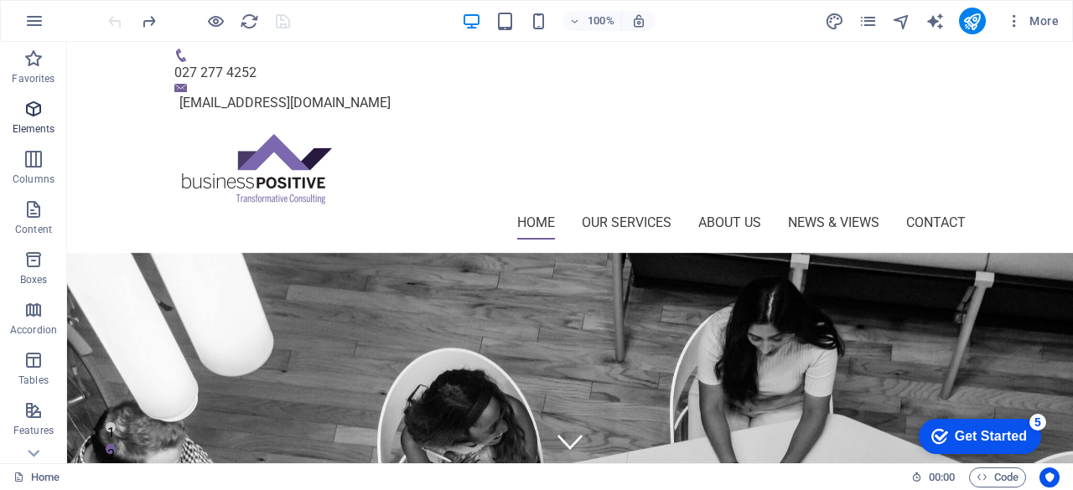
click at [32, 124] on p "Elements" at bounding box center [34, 128] width 43 height 13
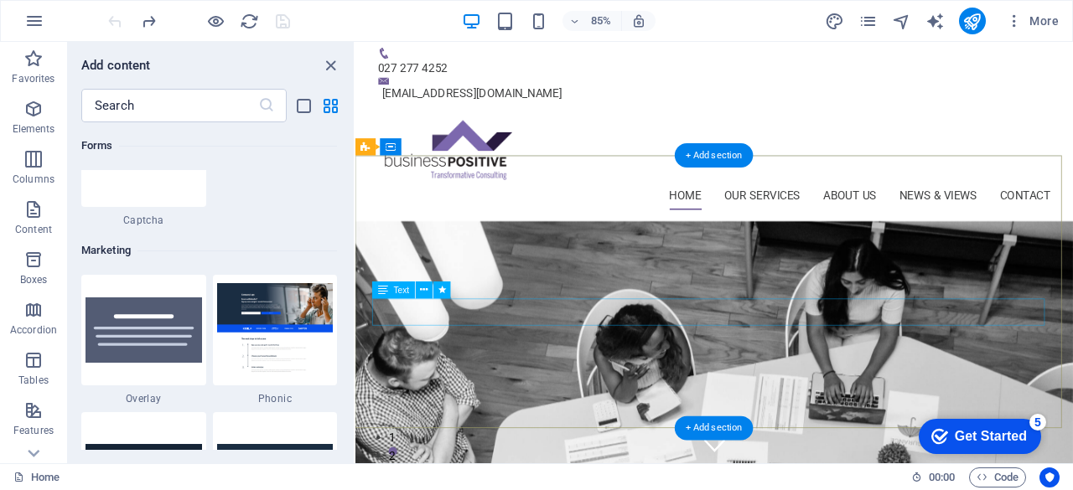
scroll to position [84, 0]
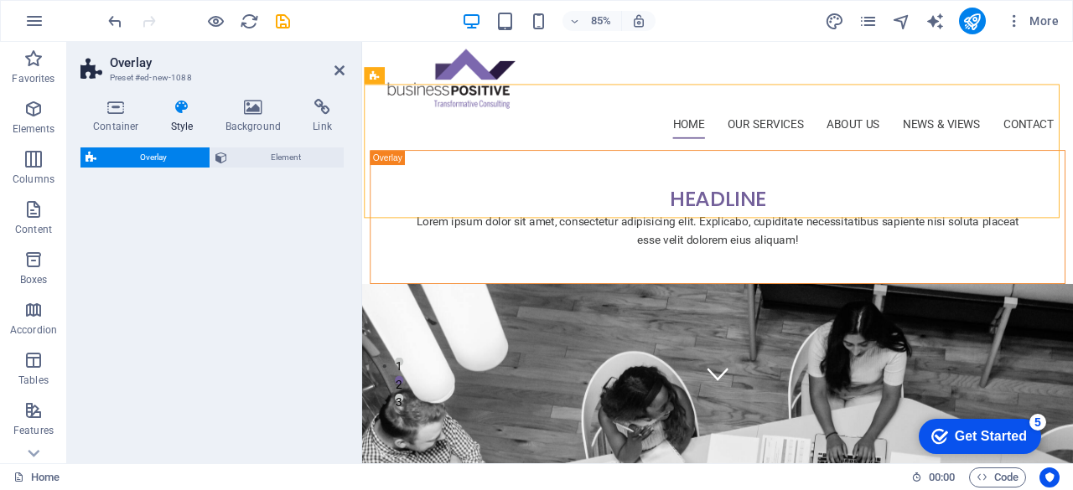
select select "rem"
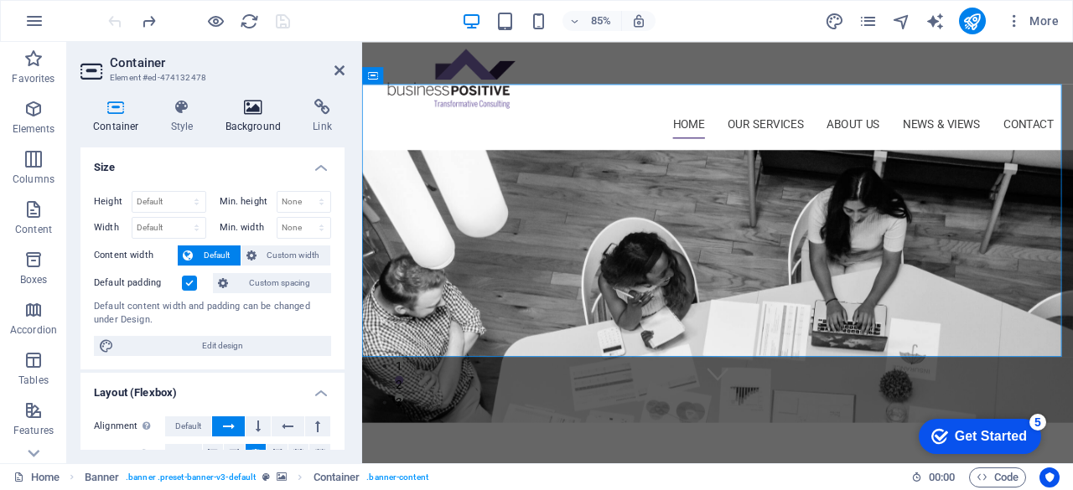
click at [255, 103] on icon at bounding box center [253, 107] width 81 height 17
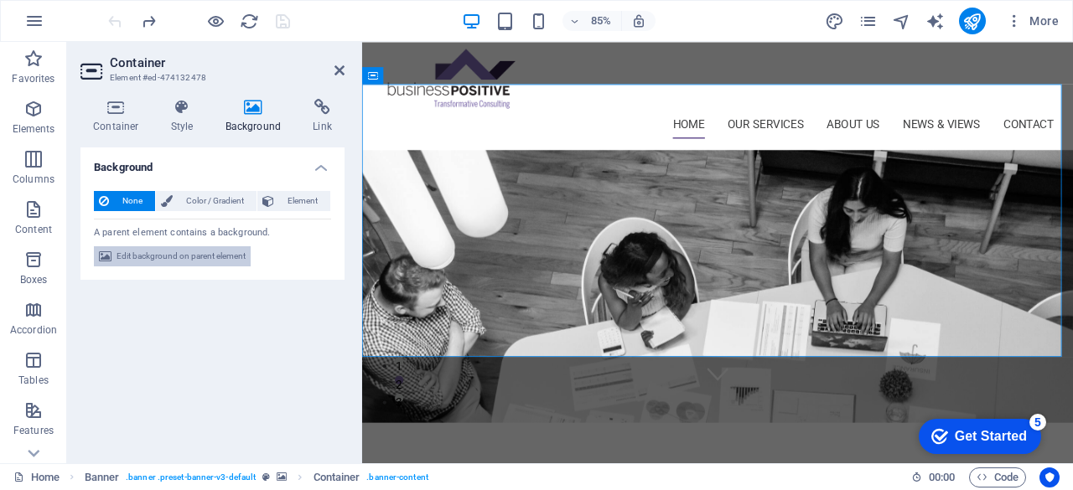
click at [213, 260] on span "Edit background on parent element" at bounding box center [180, 256] width 129 height 20
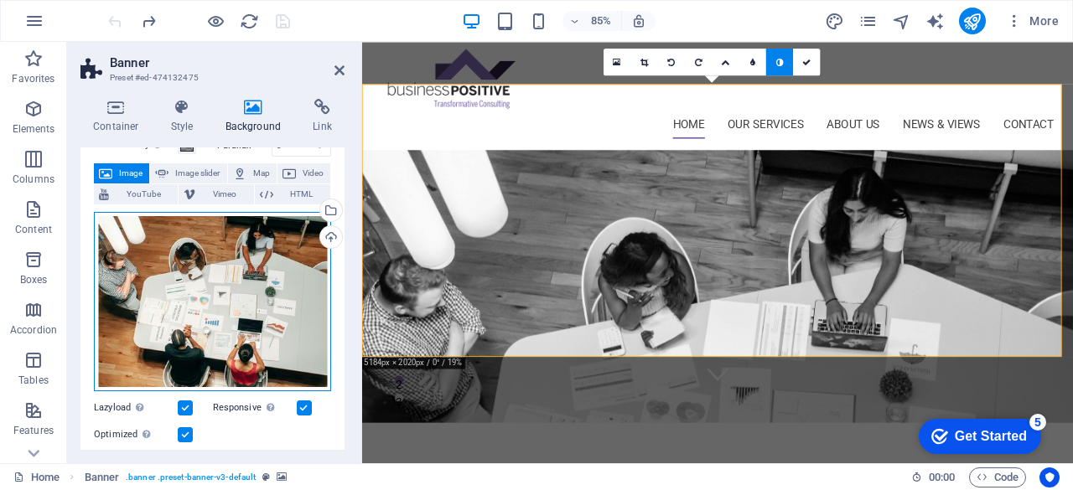
click at [205, 328] on div "Drag files here, click to choose files or select files from Files or our free s…" at bounding box center [212, 302] width 237 height 180
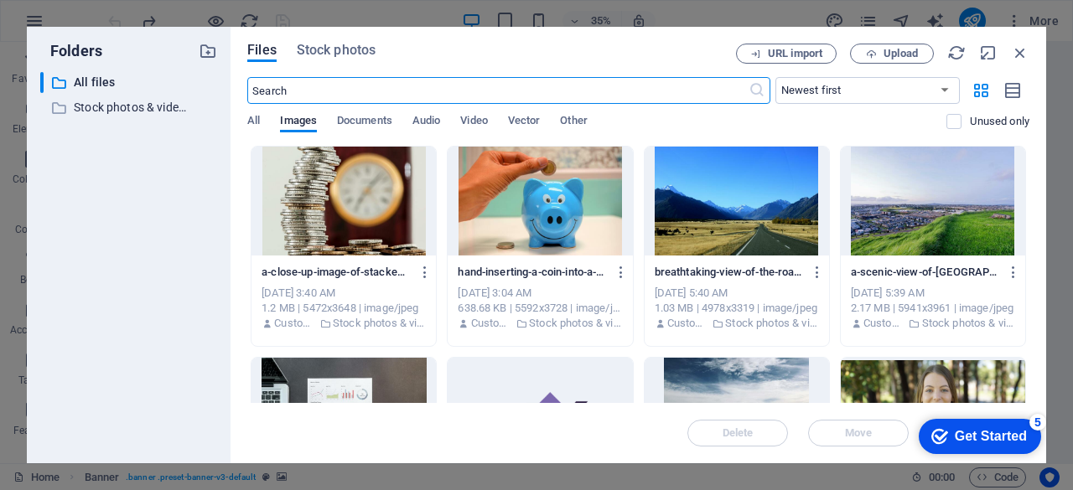
drag, startPoint x: 360, startPoint y: 85, endPoint x: 344, endPoint y: 88, distance: 17.1
click at [344, 88] on input "text" at bounding box center [497, 90] width 500 height 27
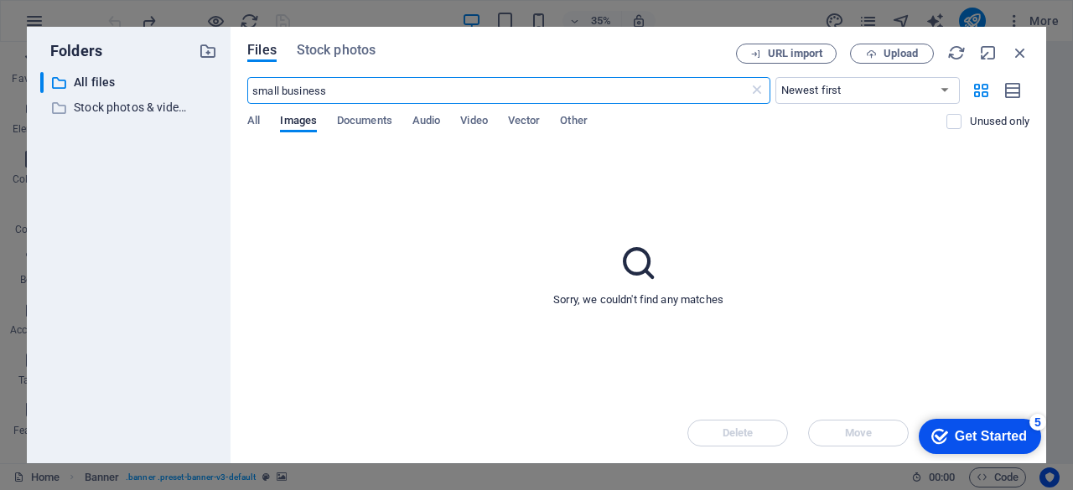
drag, startPoint x: 343, startPoint y: 90, endPoint x: 304, endPoint y: 91, distance: 38.6
click at [320, 93] on input "small business" at bounding box center [497, 90] width 500 height 27
drag, startPoint x: 278, startPoint y: 91, endPoint x: 234, endPoint y: 91, distance: 44.4
click at [234, 91] on div "Files Stock photos URL import Upload small business ​ Newest first Oldest first…" at bounding box center [637, 245] width 815 height 437
type input "family business"
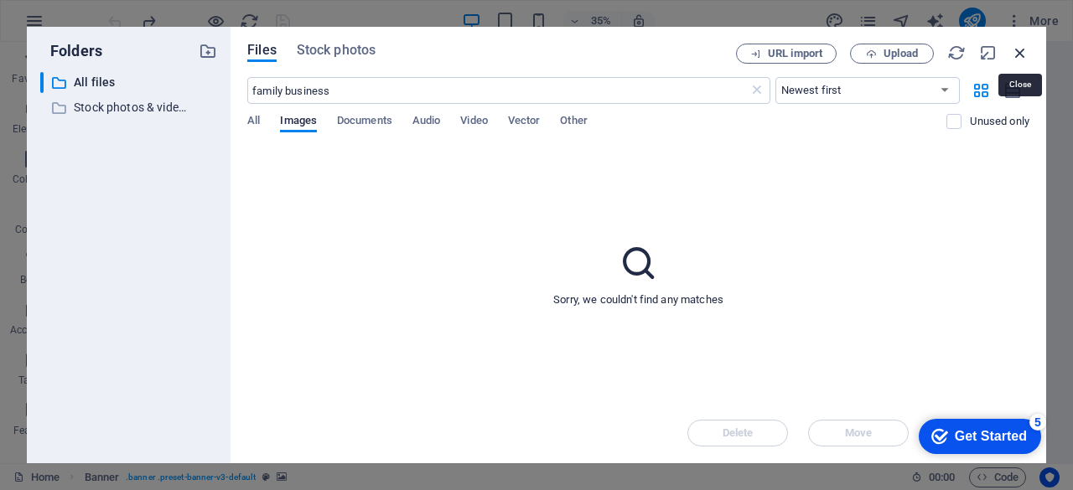
click at [1017, 49] on icon "button" at bounding box center [1020, 53] width 18 height 18
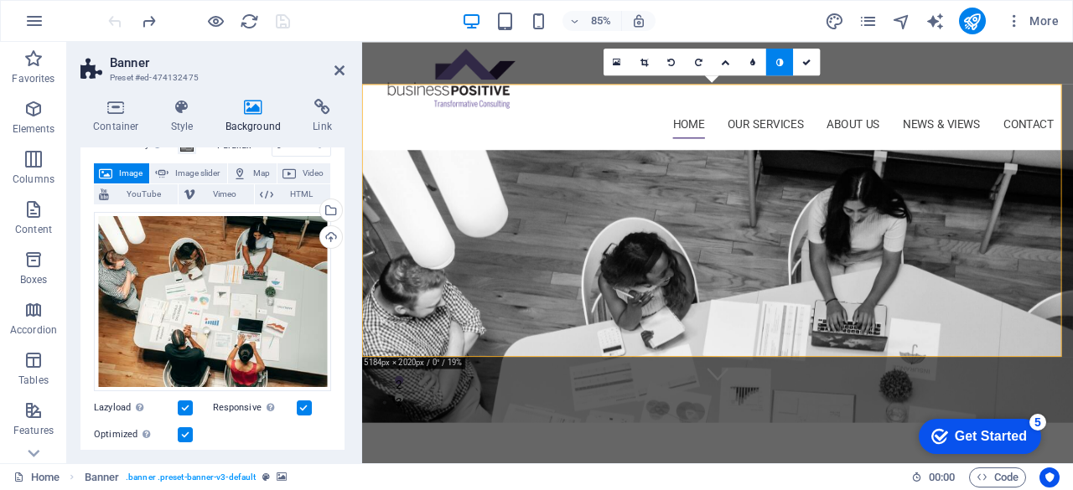
click at [332, 76] on header "Banner Preset #ed-474132475" at bounding box center [212, 64] width 264 height 44
click at [339, 67] on icon at bounding box center [339, 70] width 10 height 13
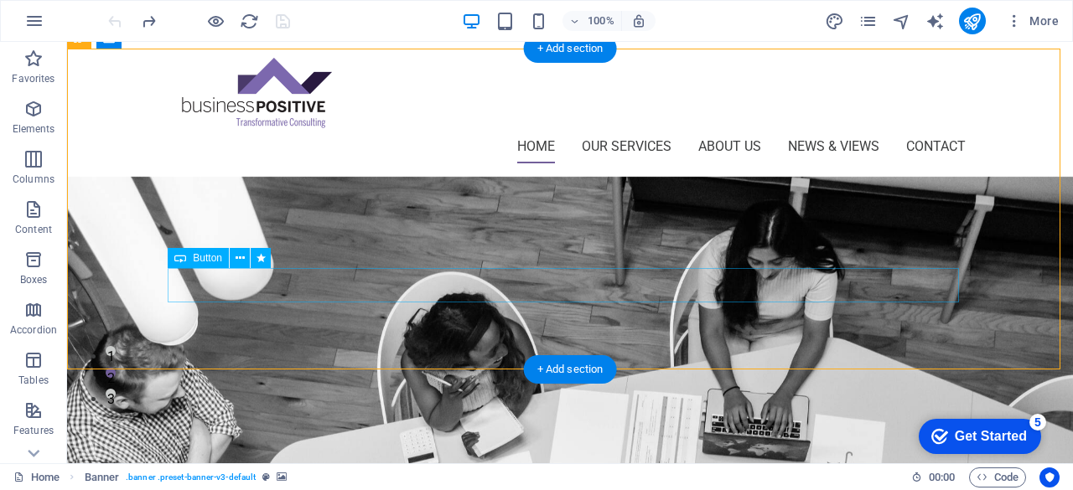
scroll to position [0, 0]
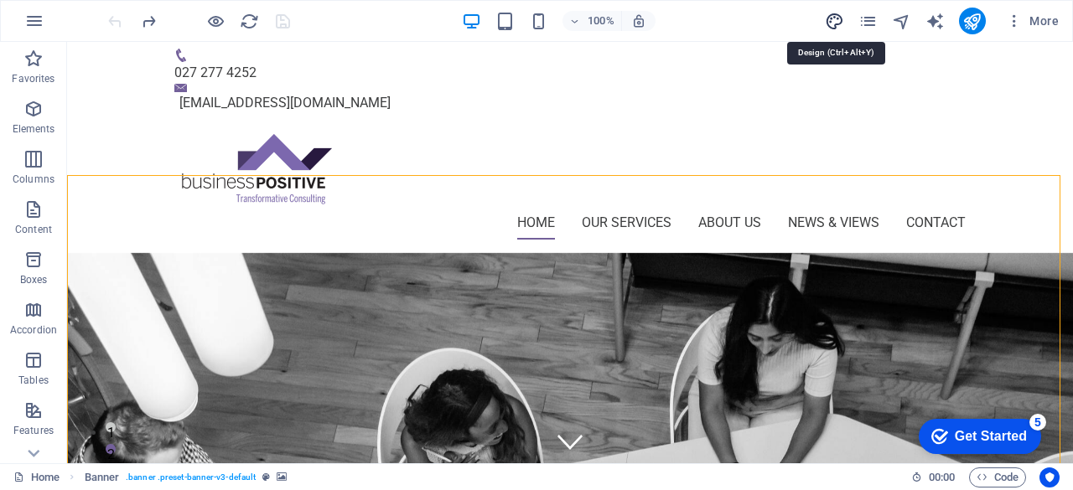
click at [832, 21] on icon "design" at bounding box center [834, 21] width 19 height 19
select select "px"
select select "400"
select select "px"
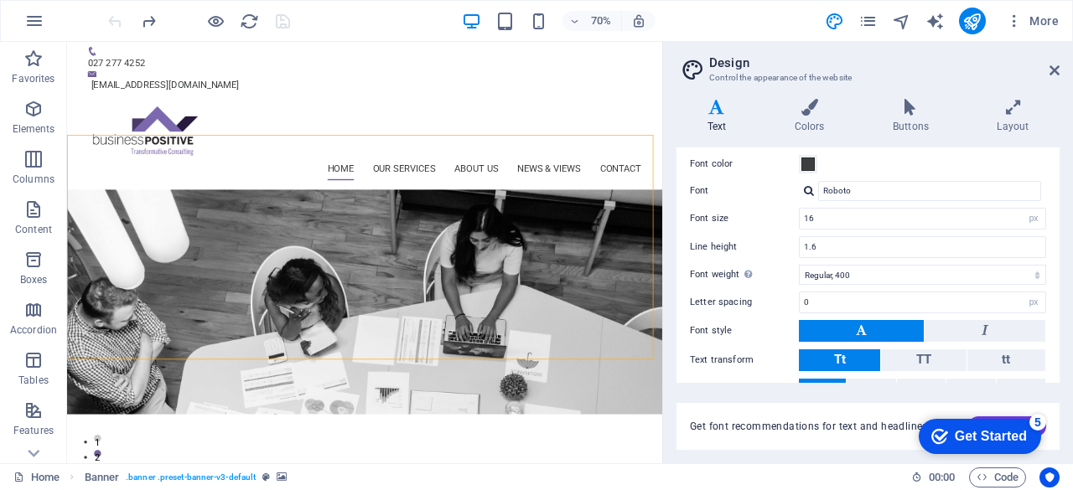
scroll to position [142, 0]
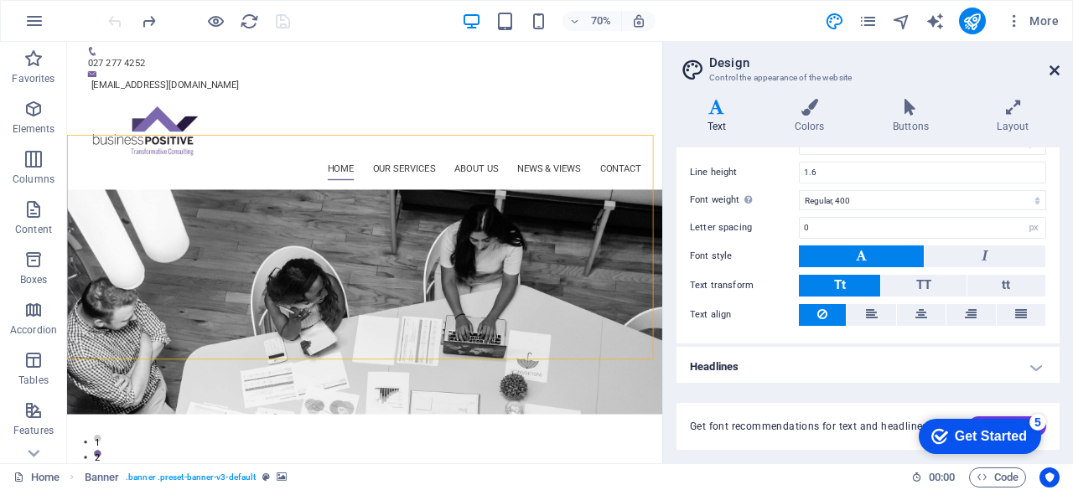
drag, startPoint x: 1054, startPoint y: 65, endPoint x: 986, endPoint y: 23, distance: 79.8
click at [1054, 65] on icon at bounding box center [1054, 70] width 10 height 13
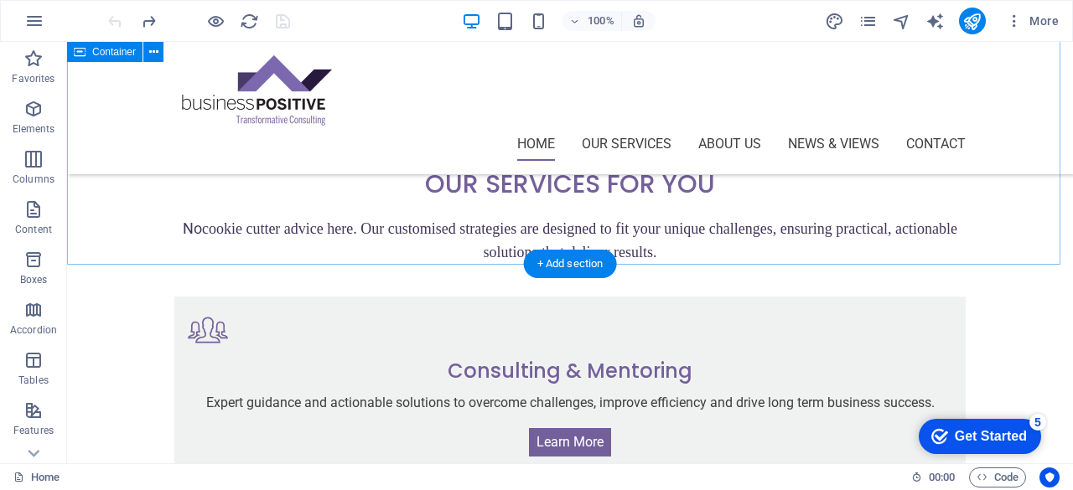
scroll to position [922, 0]
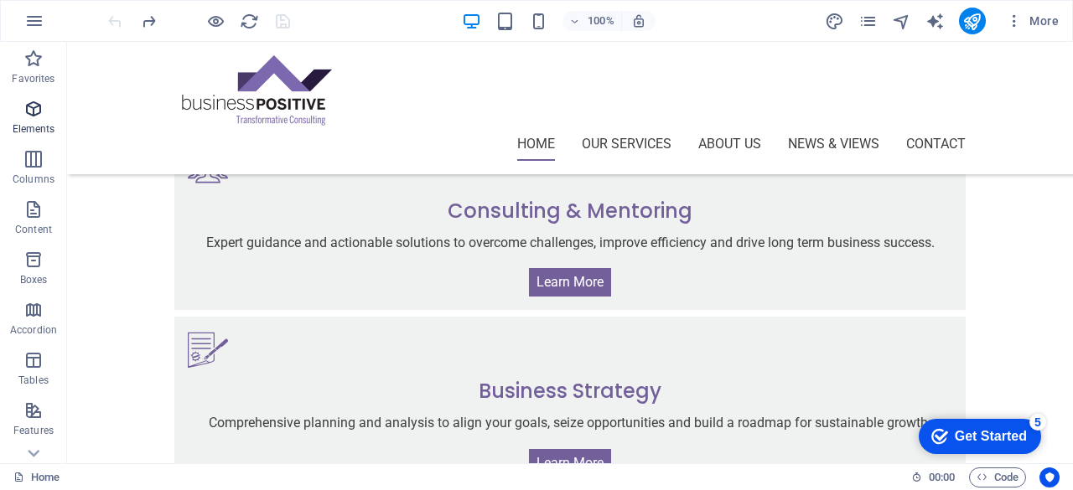
click at [33, 117] on icon "button" at bounding box center [33, 109] width 20 height 20
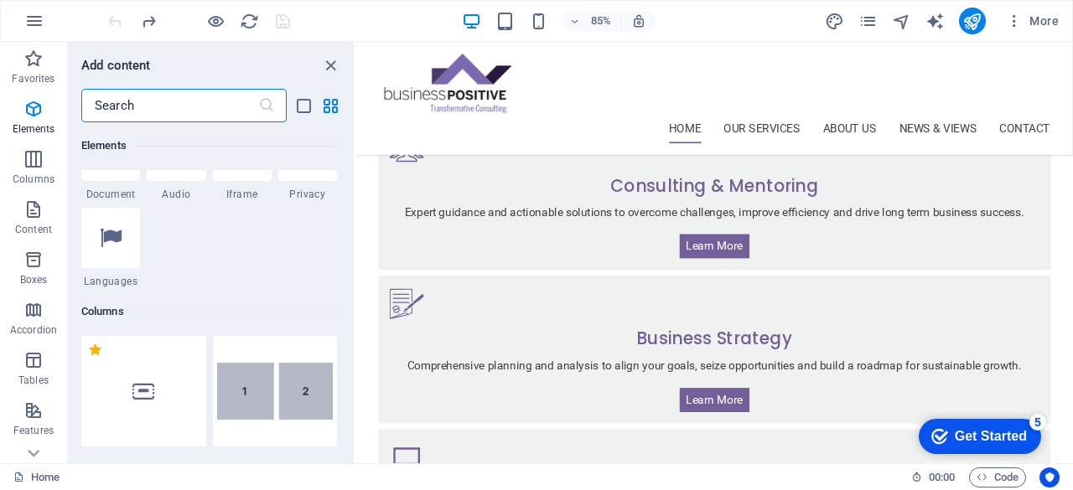
scroll to position [765, 0]
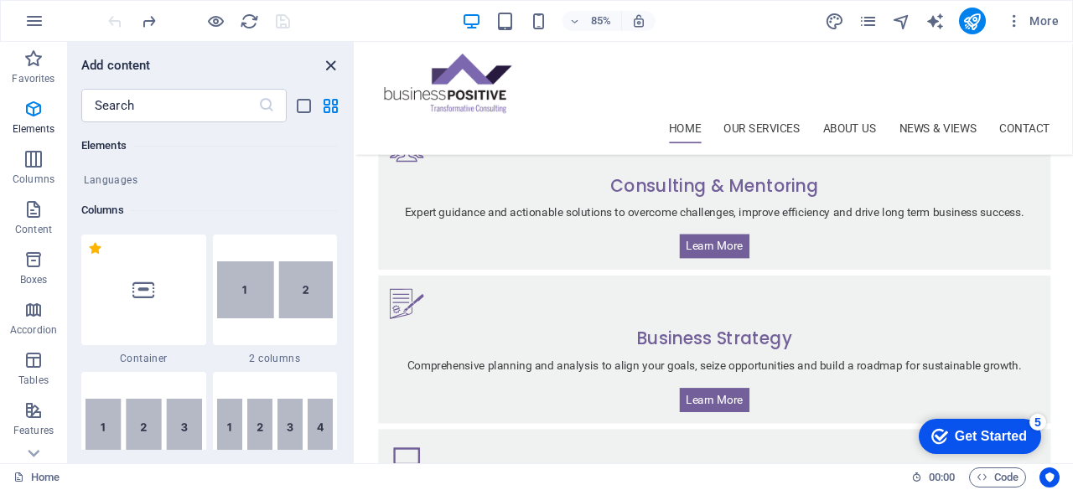
click at [327, 60] on icon "close panel" at bounding box center [330, 65] width 19 height 19
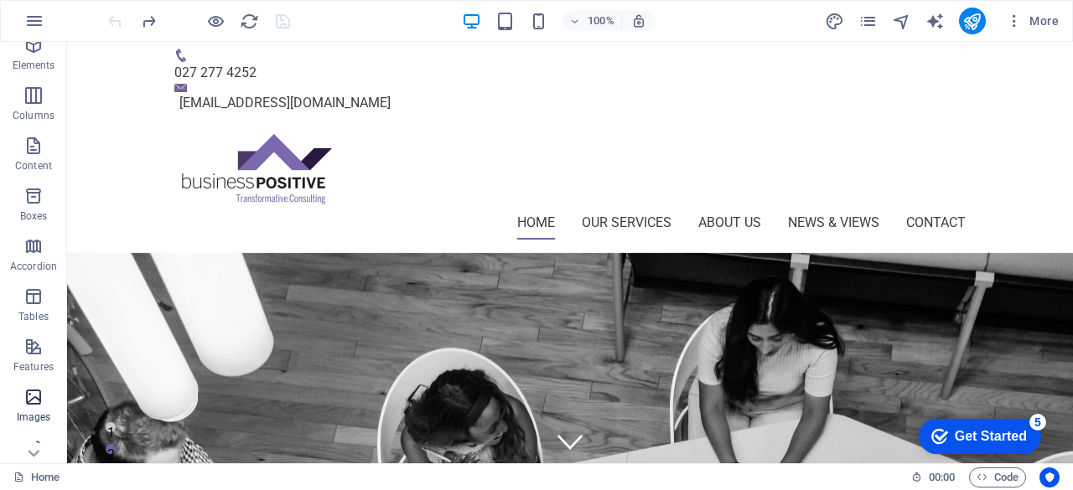
scroll to position [84, 0]
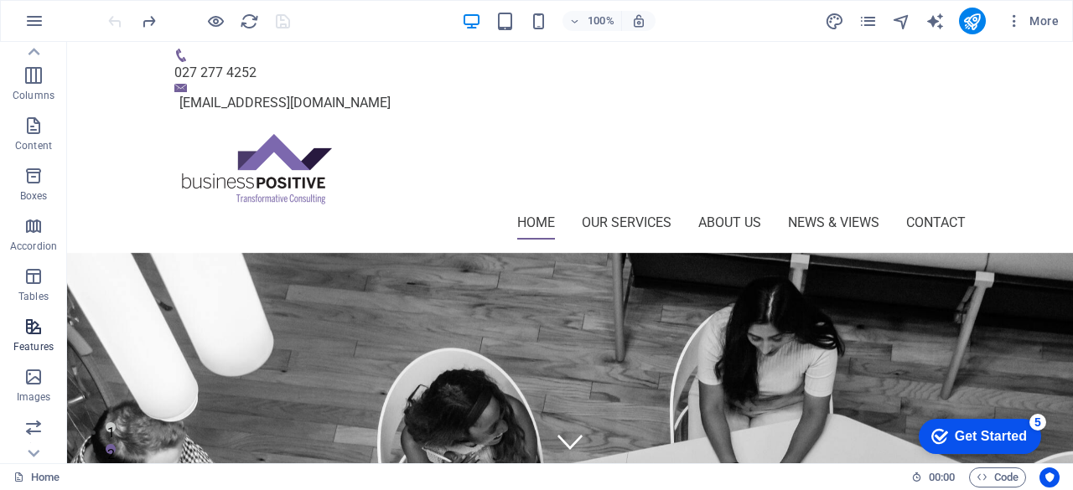
click at [35, 331] on icon "button" at bounding box center [33, 327] width 20 height 20
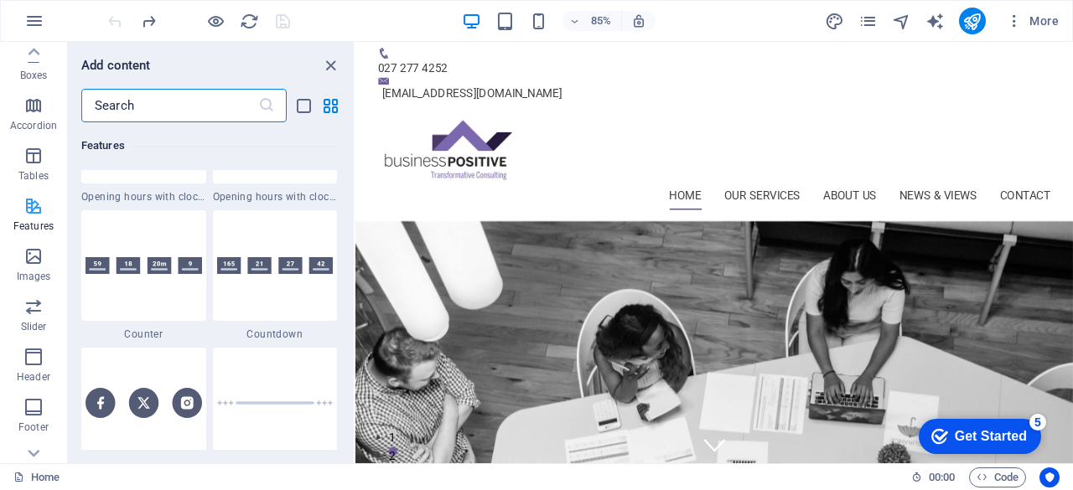
scroll to position [251, 0]
click at [30, 321] on span "Header" at bounding box center [33, 320] width 67 height 40
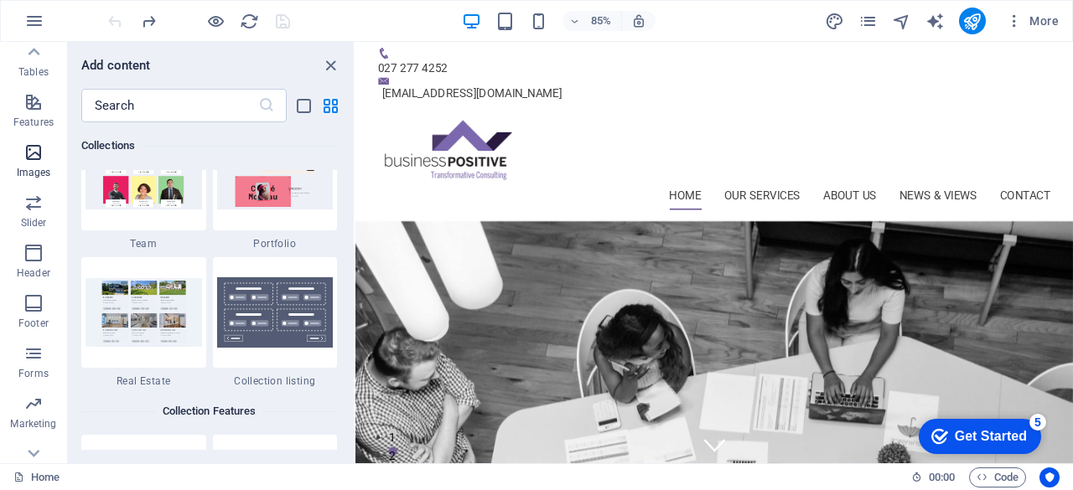
scroll to position [332, 0]
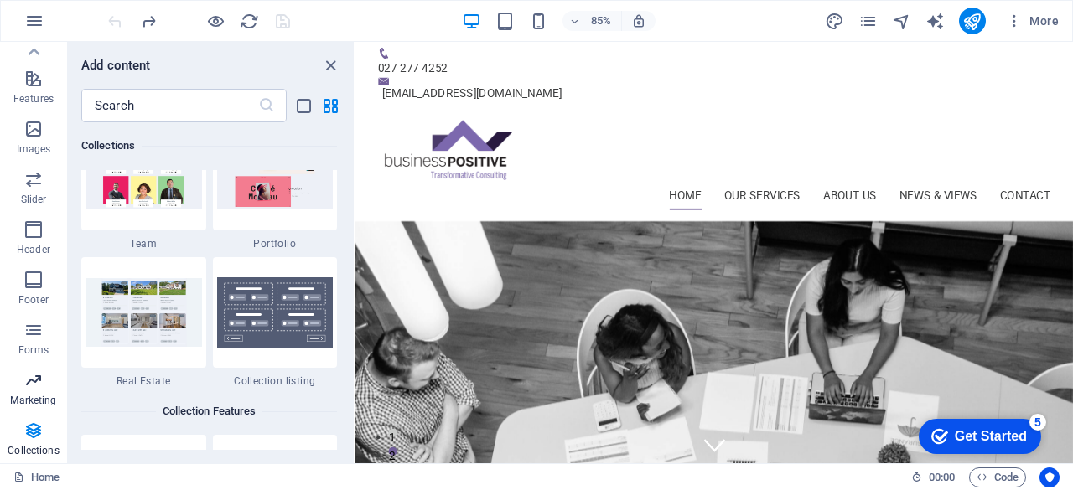
click at [34, 377] on icon "button" at bounding box center [33, 380] width 20 height 20
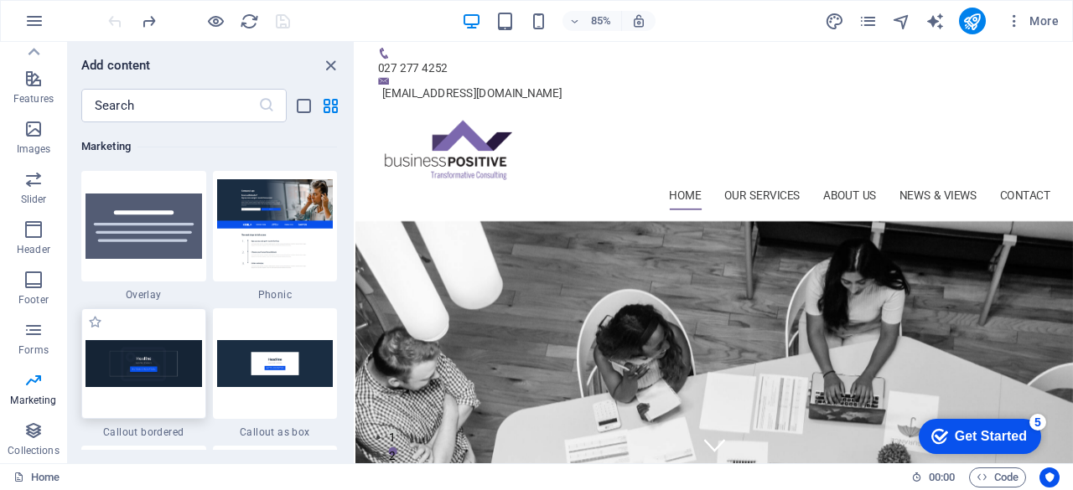
scroll to position [13818, 0]
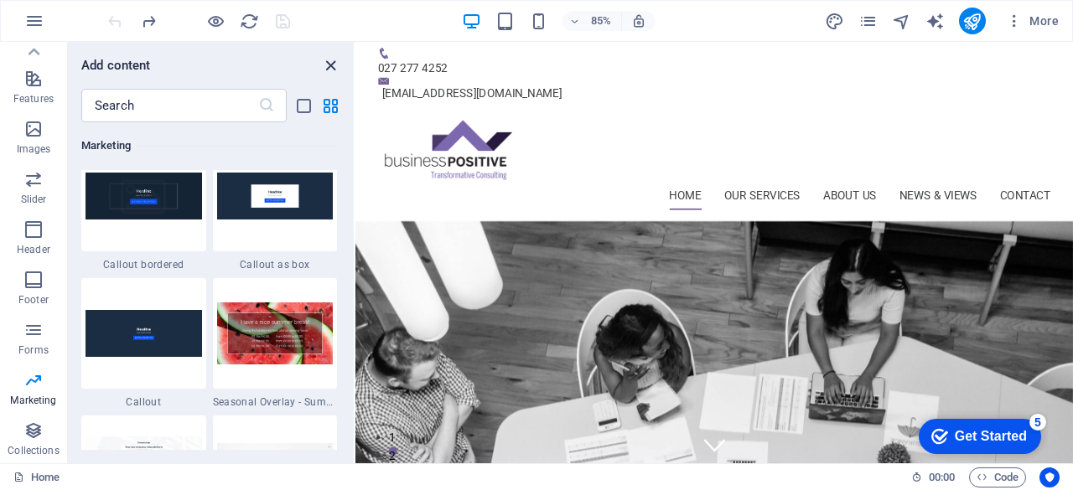
click at [327, 60] on icon "close panel" at bounding box center [330, 65] width 19 height 19
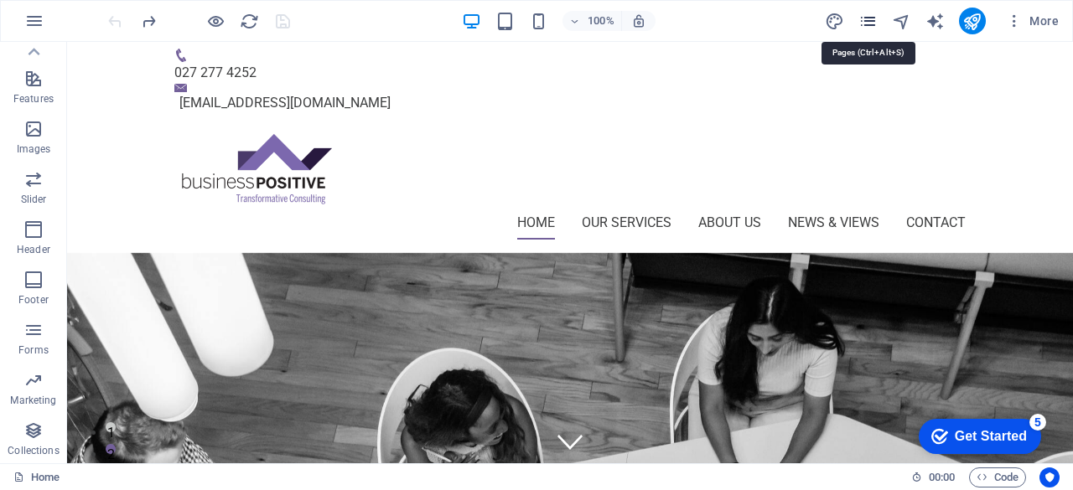
click at [0, 0] on icon "pages" at bounding box center [0, 0] width 0 height 0
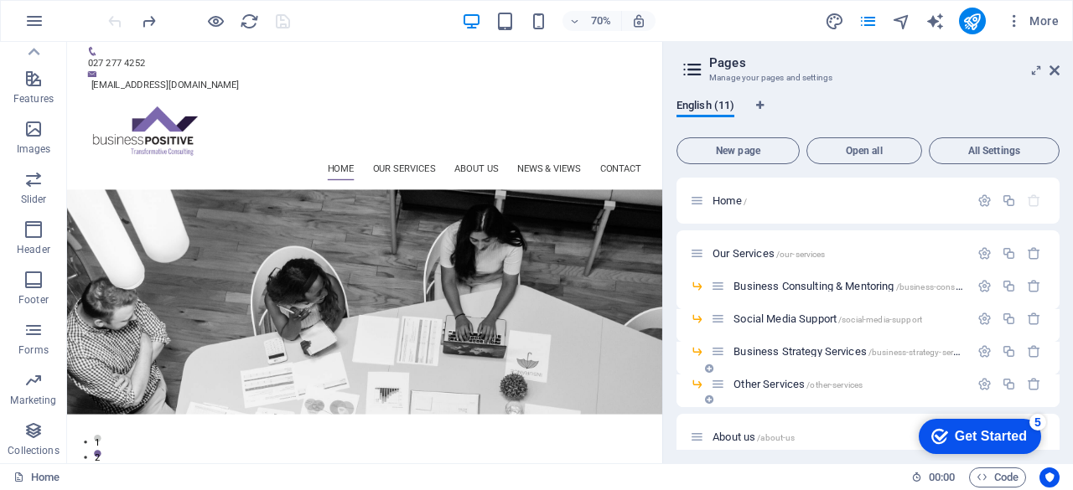
scroll to position [84, 0]
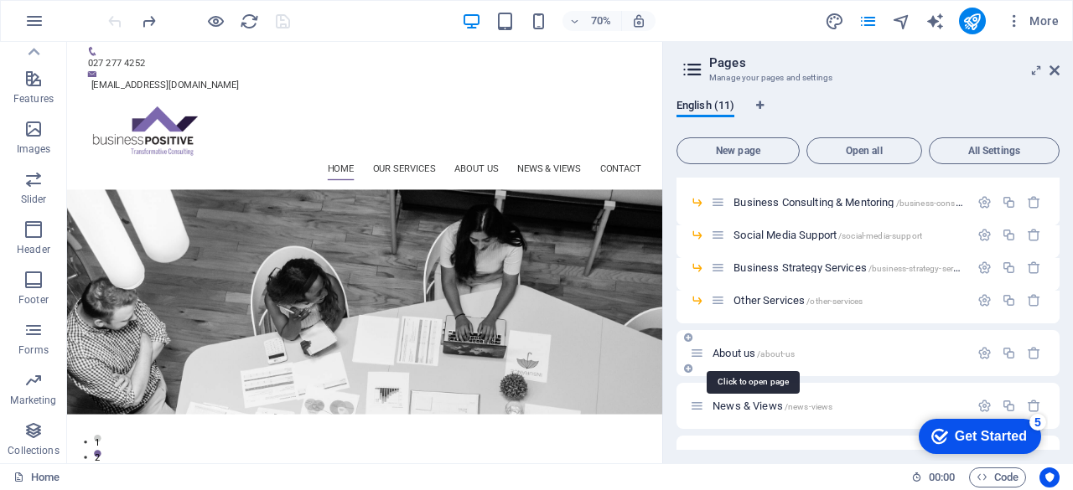
click at [736, 355] on span "About us /about-us" at bounding box center [753, 353] width 82 height 13
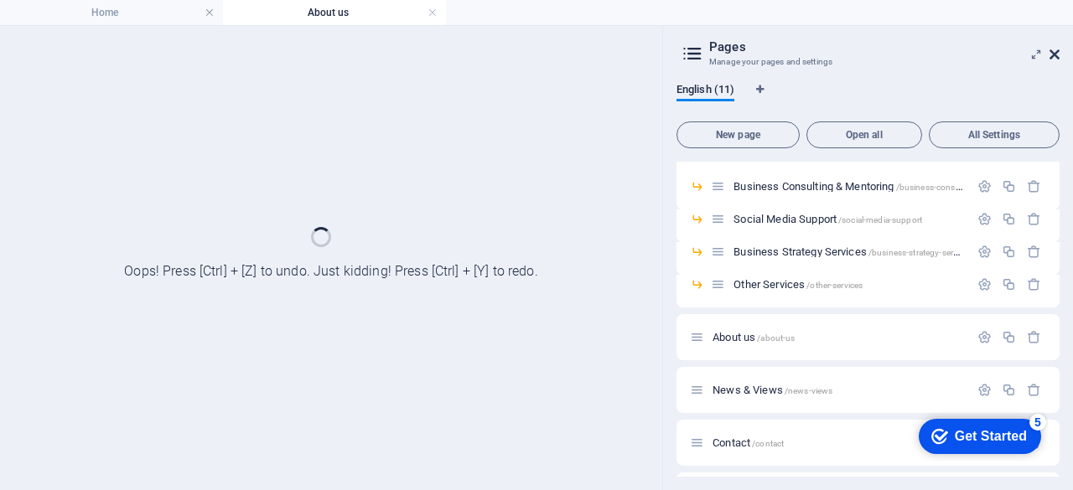
click at [1053, 52] on icon at bounding box center [1054, 54] width 10 height 13
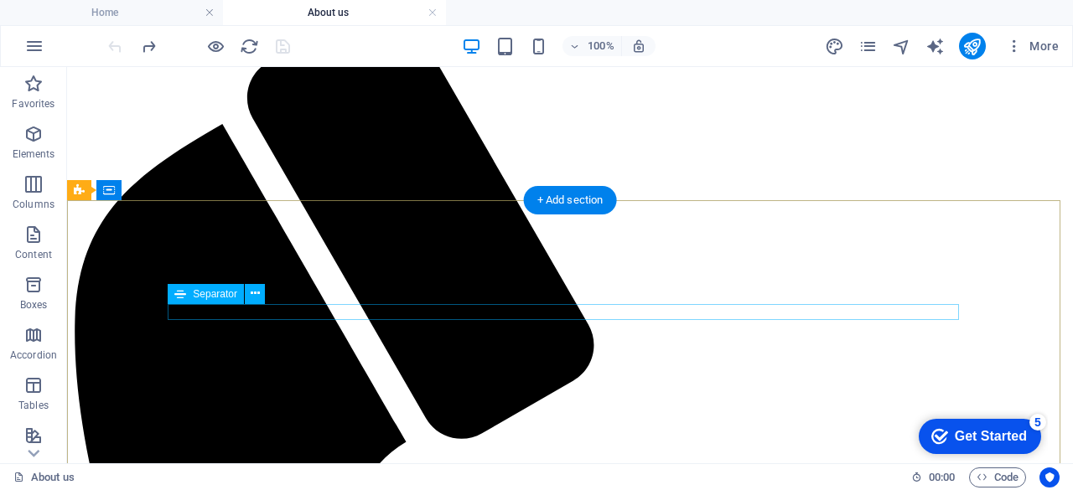
scroll to position [0, 0]
